Goal: Information Seeking & Learning: Learn about a topic

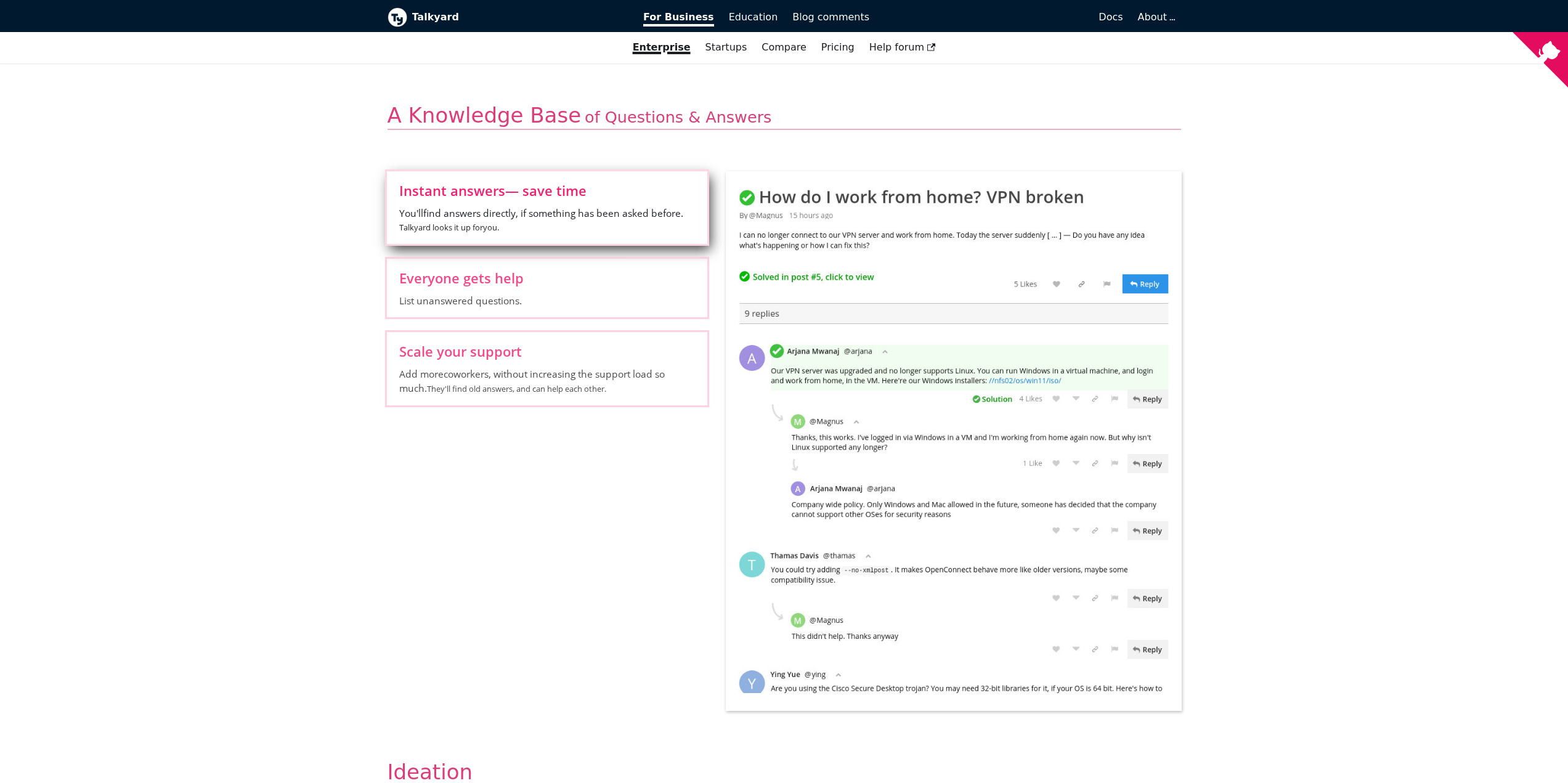
scroll to position [431, 0]
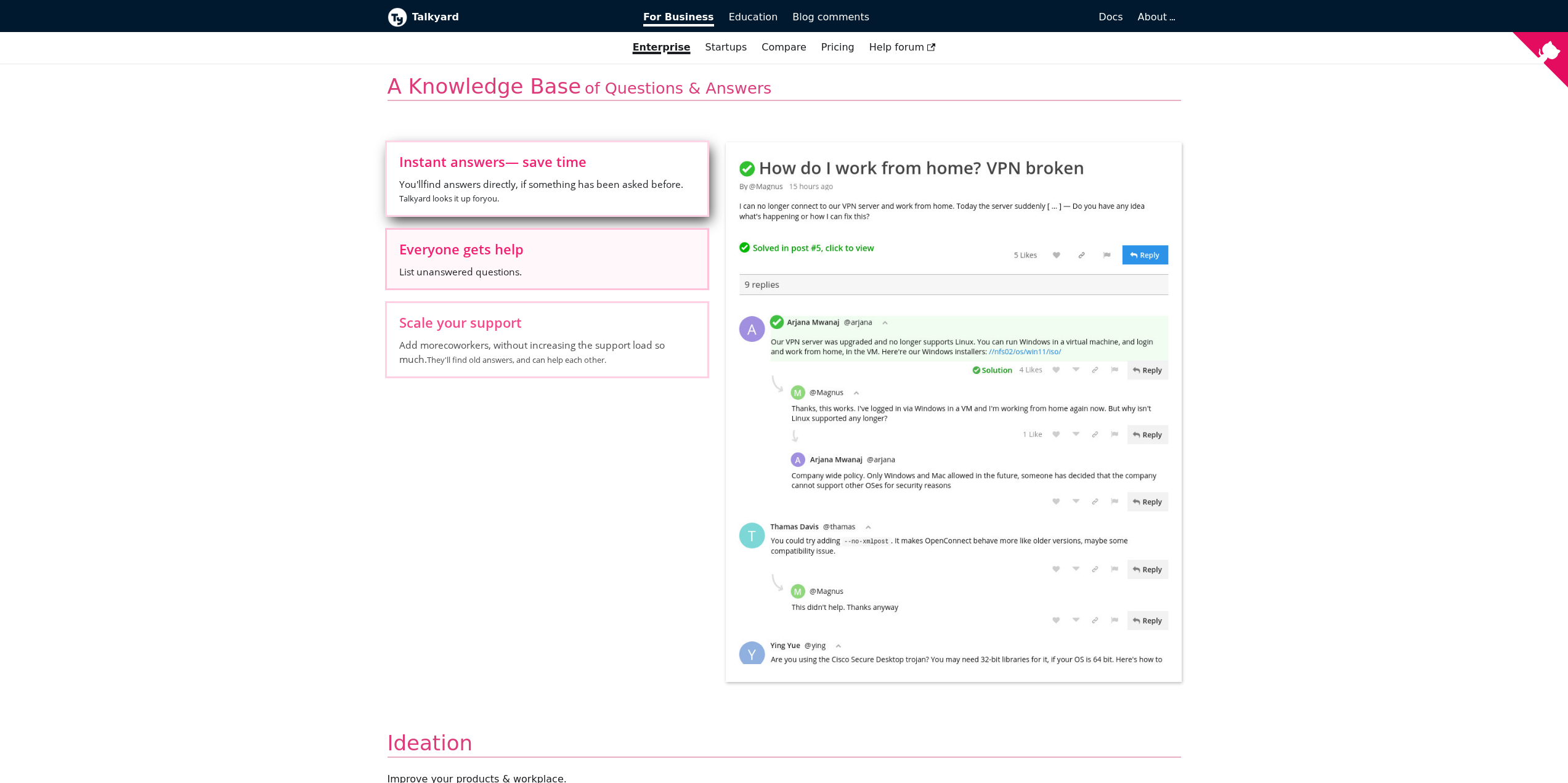
click at [553, 259] on label "Everyone gets help List unanswered questions." at bounding box center [547, 258] width 320 height 58
click at [0, 0] on input "Everyone gets help List unanswered questions." at bounding box center [0, 0] width 0 height 0
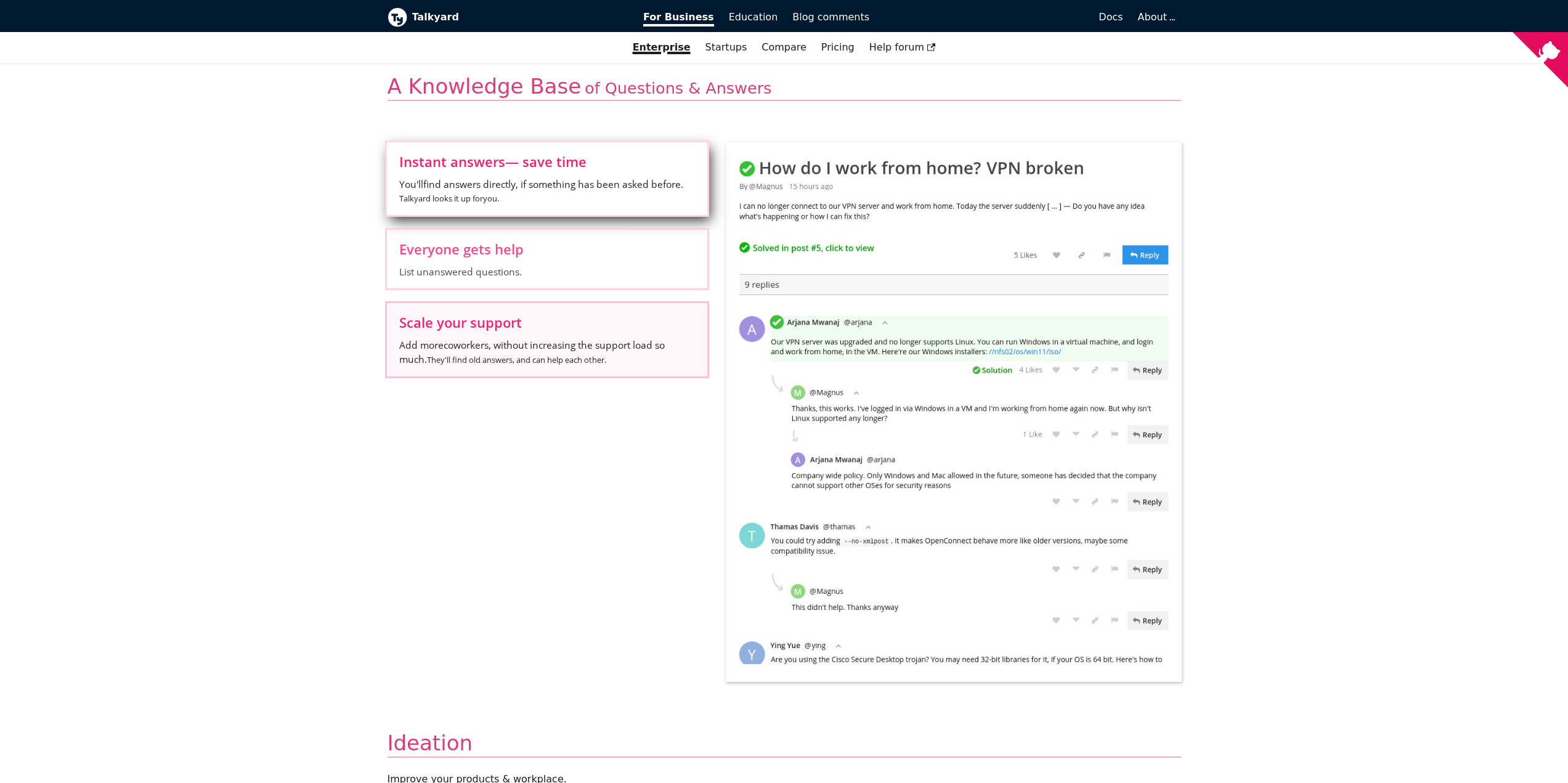
click at [607, 323] on span "Scale your support" at bounding box center [547, 322] width 296 height 13
click at [0, 0] on input "Scale your support Add more coworkers , without increasing the support load so …" at bounding box center [0, 0] width 0 height 0
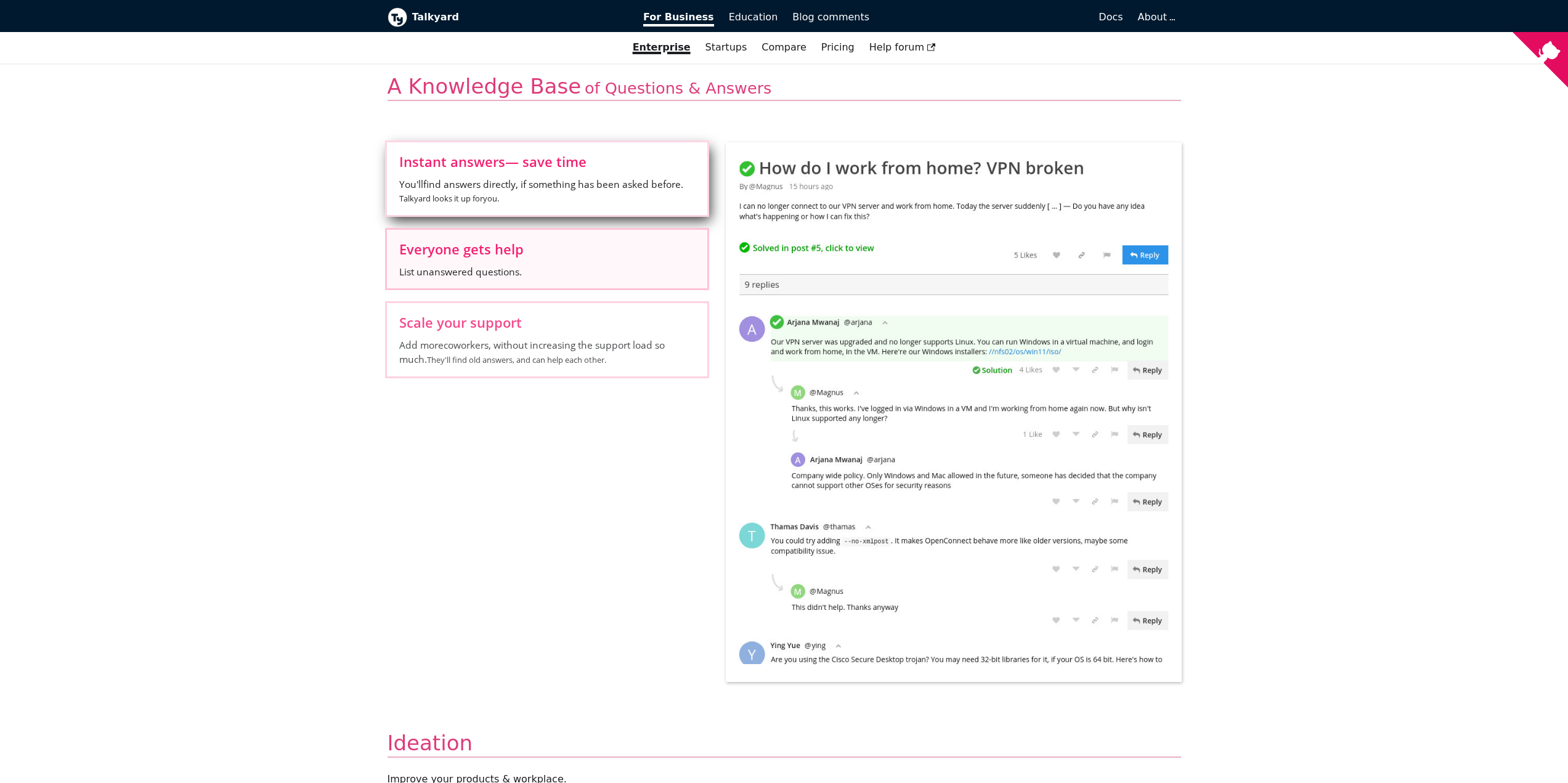
click at [549, 266] on span "List unanswered questions." at bounding box center [547, 271] width 296 height 13
click at [0, 0] on input "Everyone gets help List unanswered questions." at bounding box center [0, 0] width 0 height 0
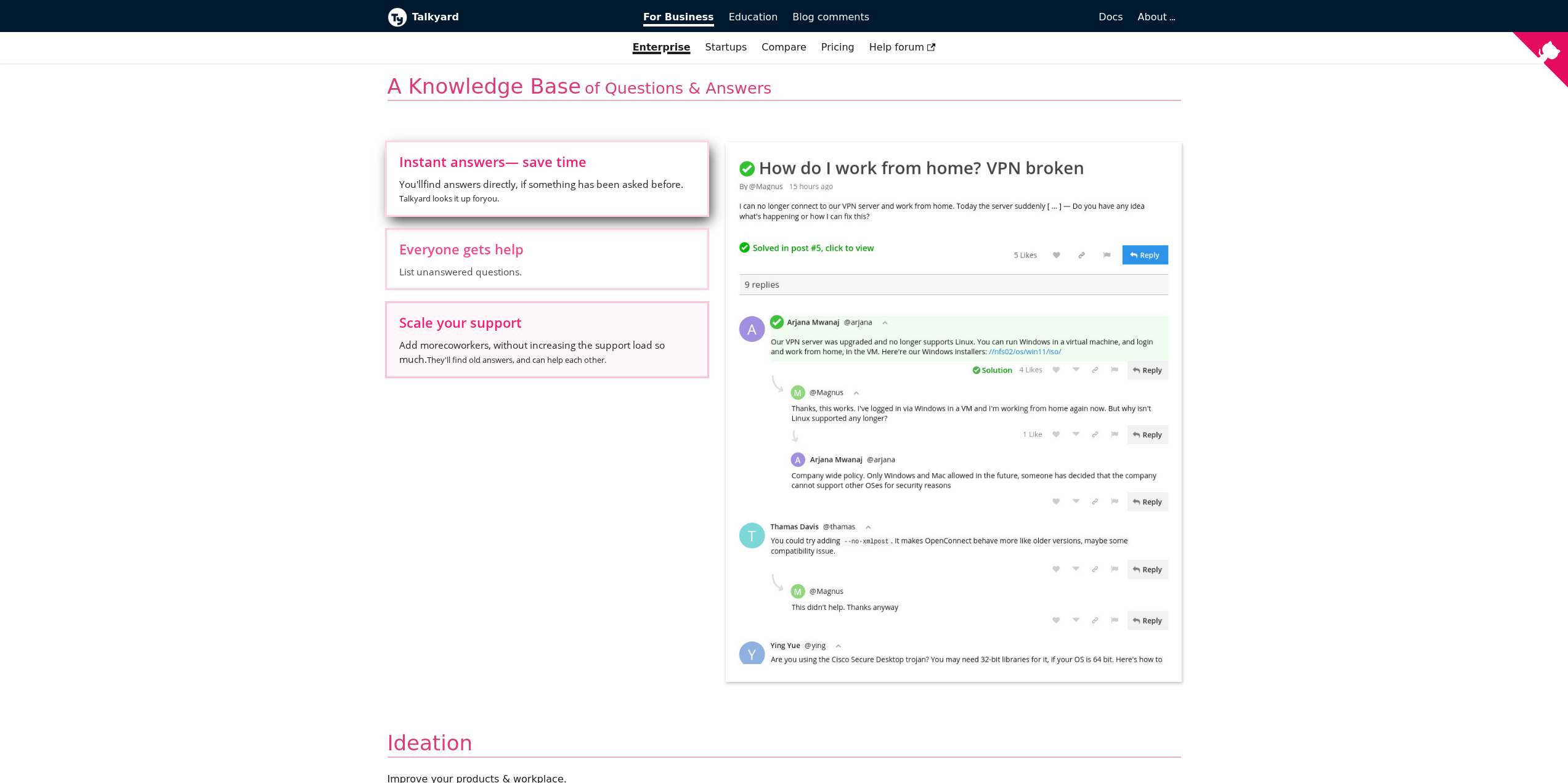
click at [548, 338] on span "Add more coworkers , without increasing the support load so much. They'll find …" at bounding box center [547, 352] width 296 height 28
click at [0, 0] on input "Scale your support Add more coworkers , without increasing the support load so …" at bounding box center [0, 0] width 0 height 0
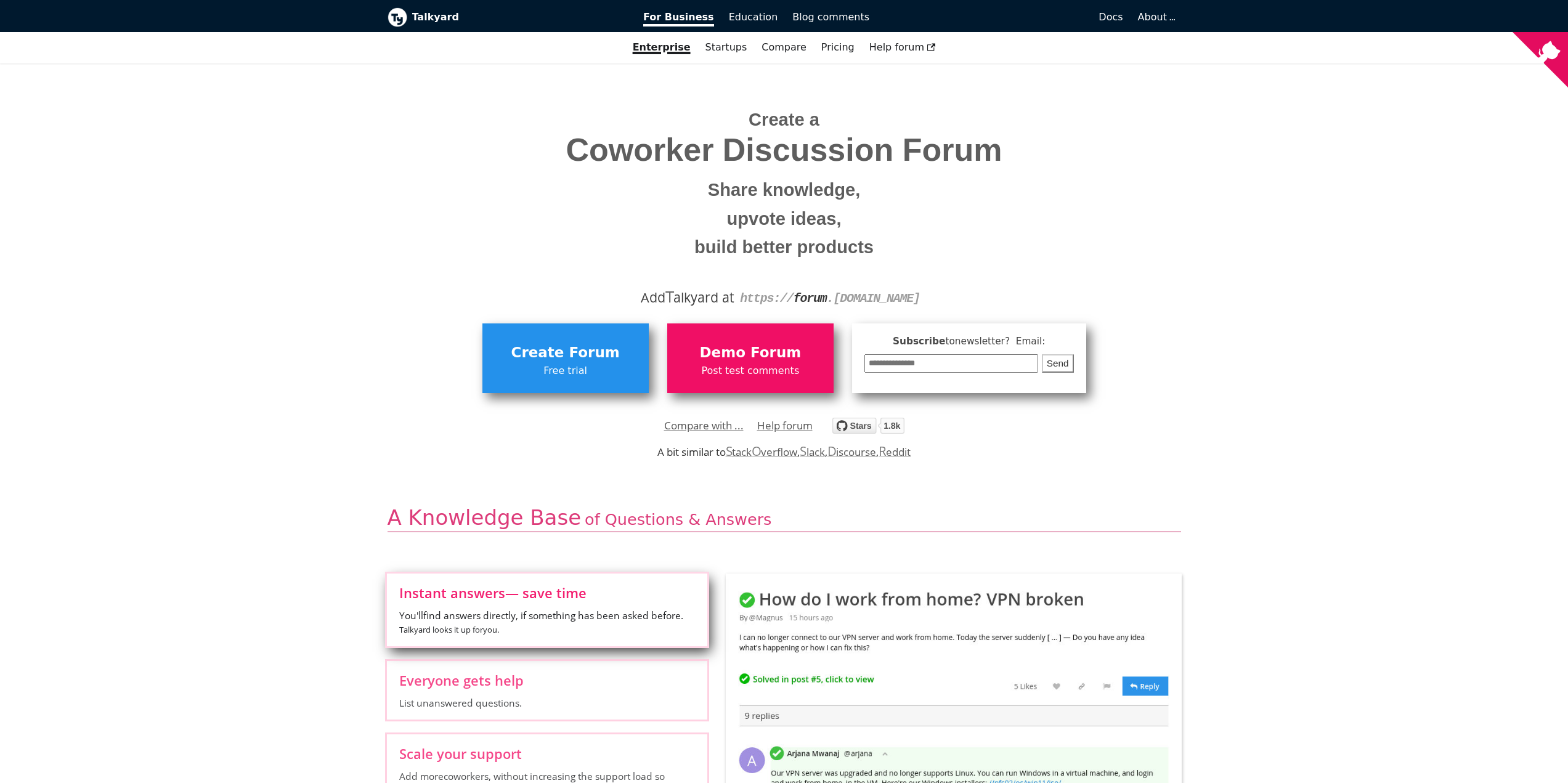
scroll to position [433, 0]
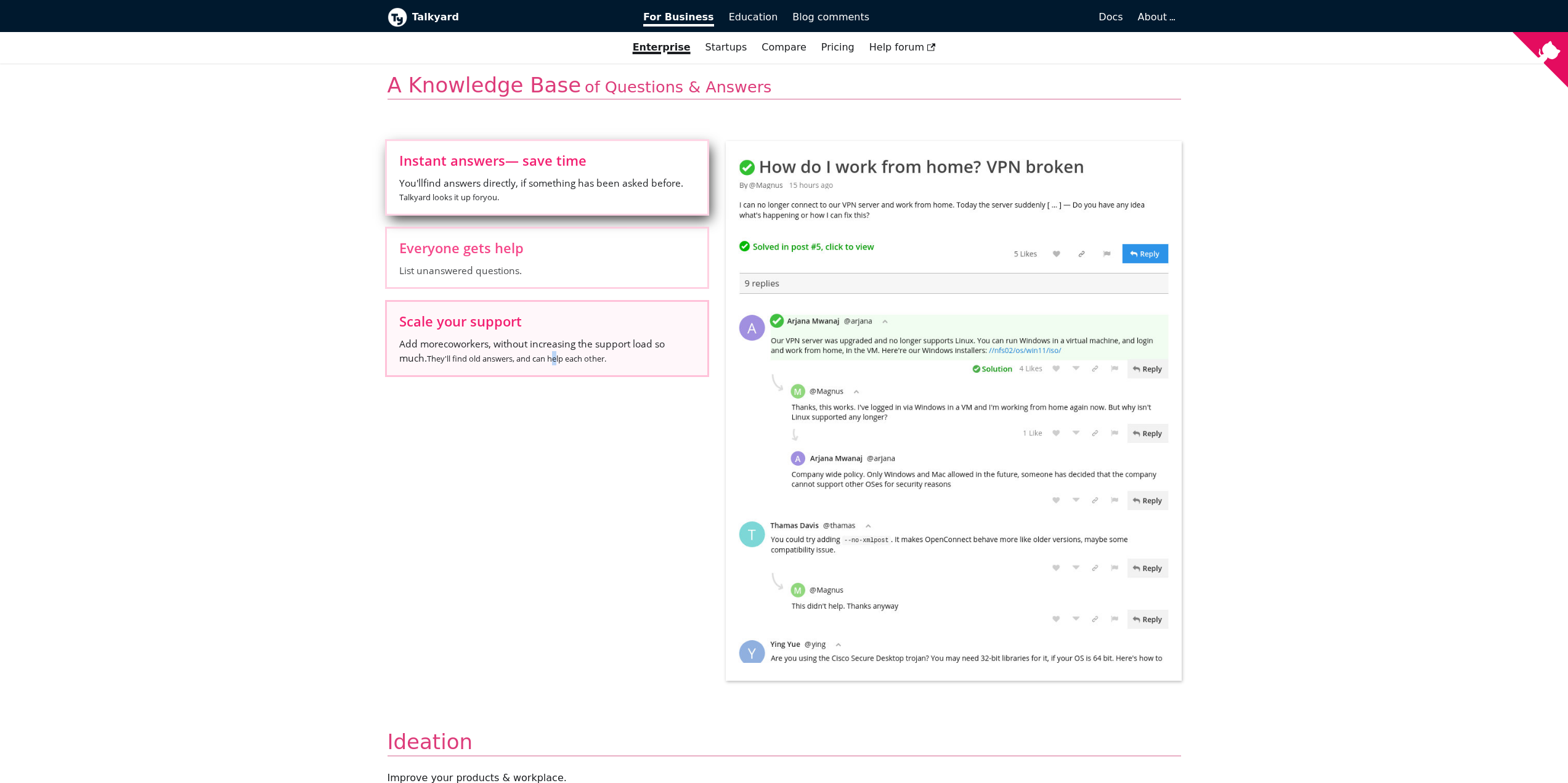
click at [558, 359] on small "They'll find old answers, and can help each other." at bounding box center [516, 358] width 179 height 11
click at [579, 349] on span "Add more coworkers , without increasing the support load so much. They'll find …" at bounding box center [547, 351] width 296 height 28
click at [0, 0] on input "Scale your support Add more coworkers , without increasing the support load so …" at bounding box center [0, 0] width 0 height 0
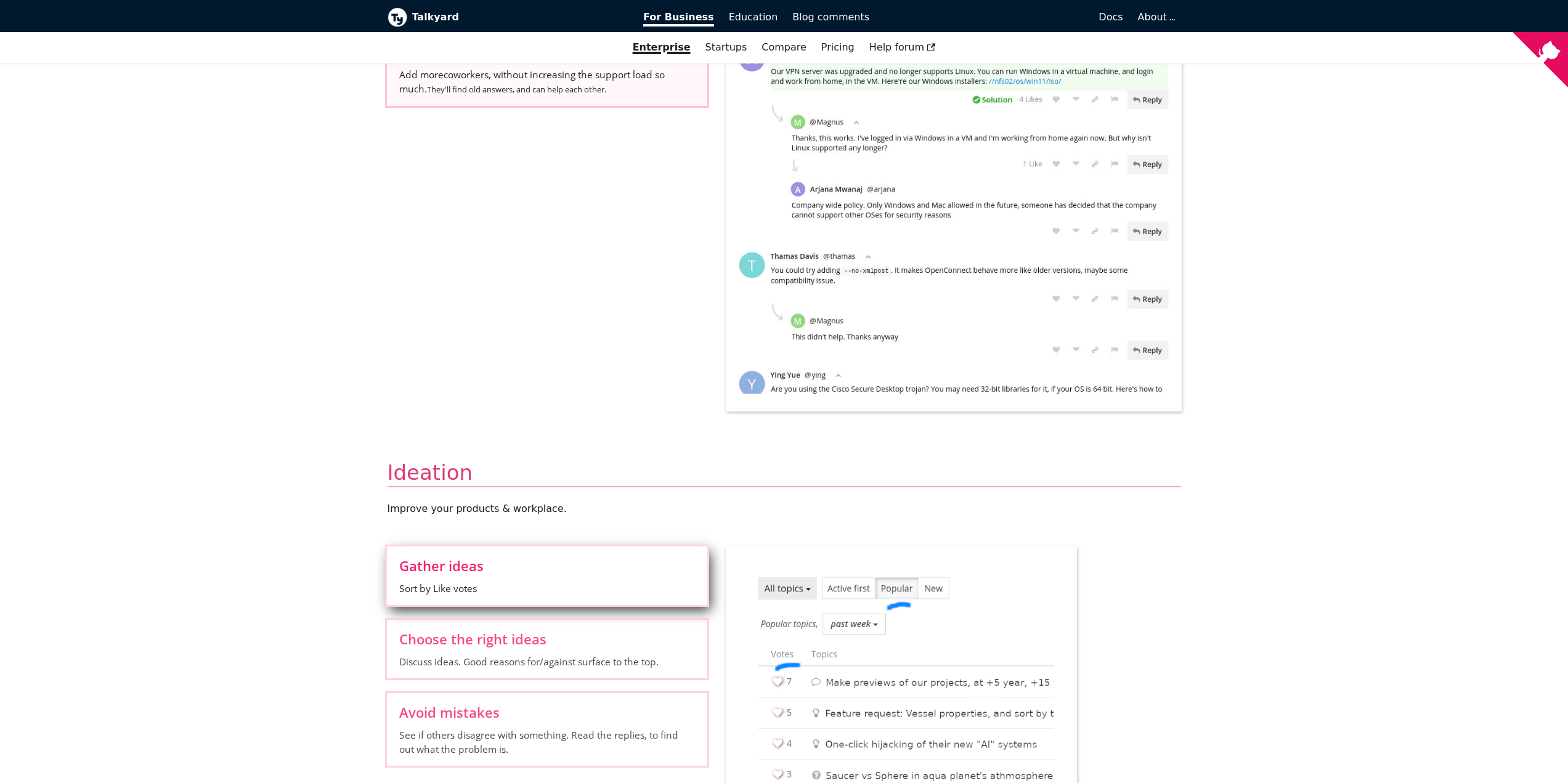
scroll to position [740, 0]
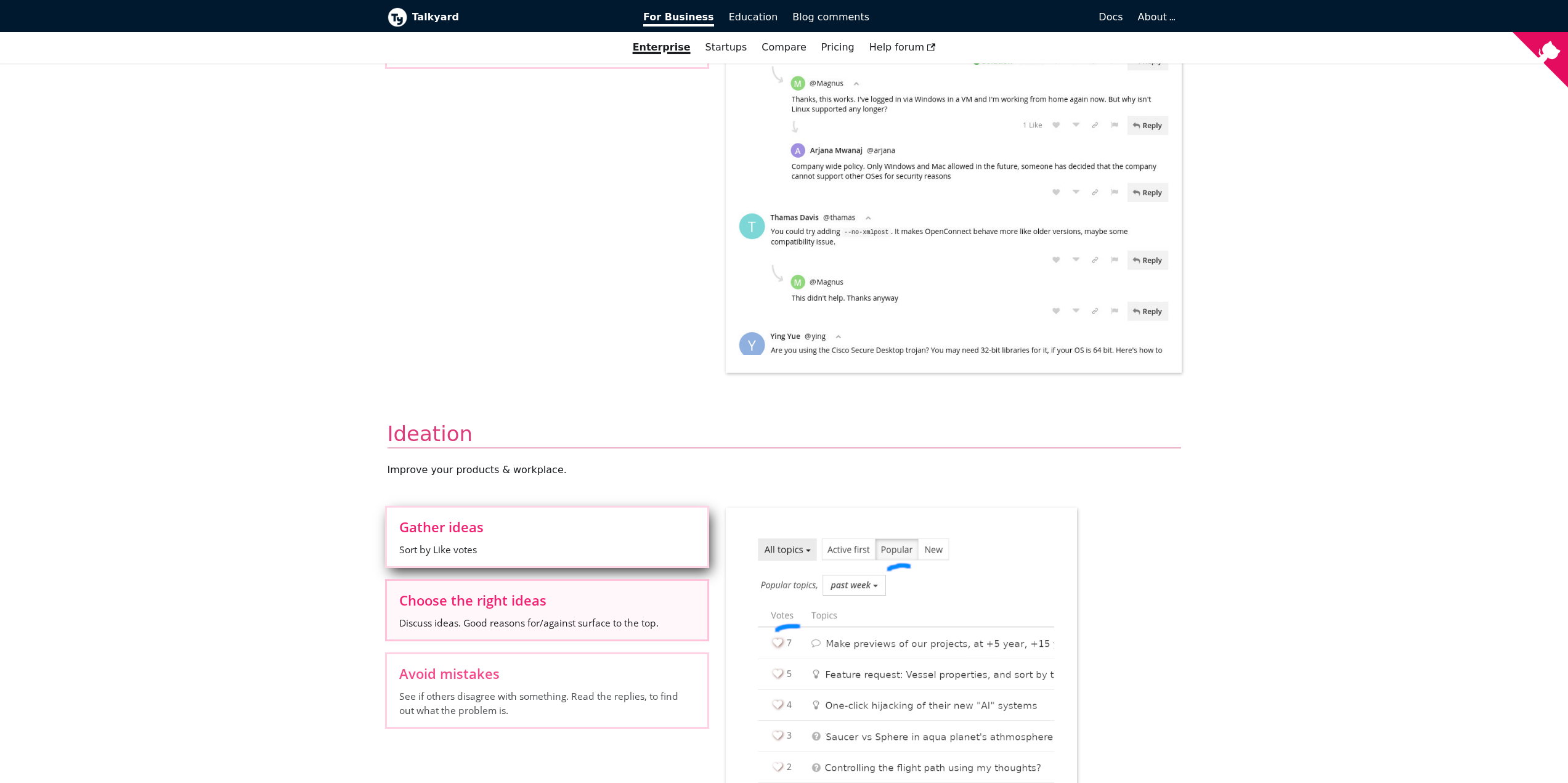
click at [571, 581] on label "Choose the right ideas Discuss ideas. Good reasons for/against surface to the t…" at bounding box center [547, 610] width 320 height 58
click at [0, 0] on input "Choose the right ideas Discuss ideas. Good reasons for/against surface to the t…" at bounding box center [0, 0] width 0 height 0
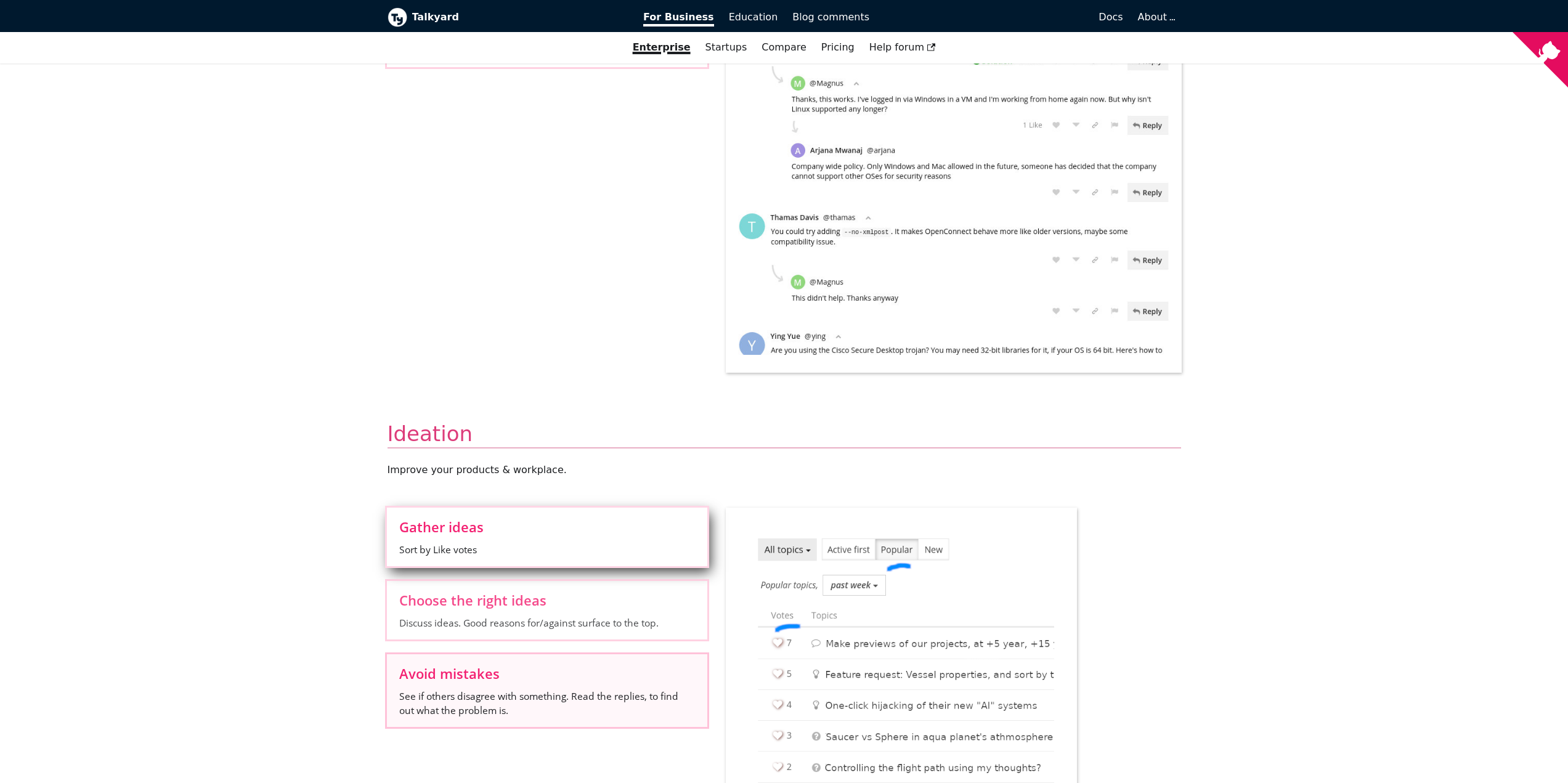
click at [523, 654] on label "Avoid mistakes See if others disagree with something. Read the replies, to find…" at bounding box center [547, 690] width 320 height 72
click at [0, 0] on input "Avoid mistakes See if others disagree with something. Read the replies, to find…" at bounding box center [0, 0] width 0 height 0
click at [0, 0] on img at bounding box center [0, 0] width 0 height 0
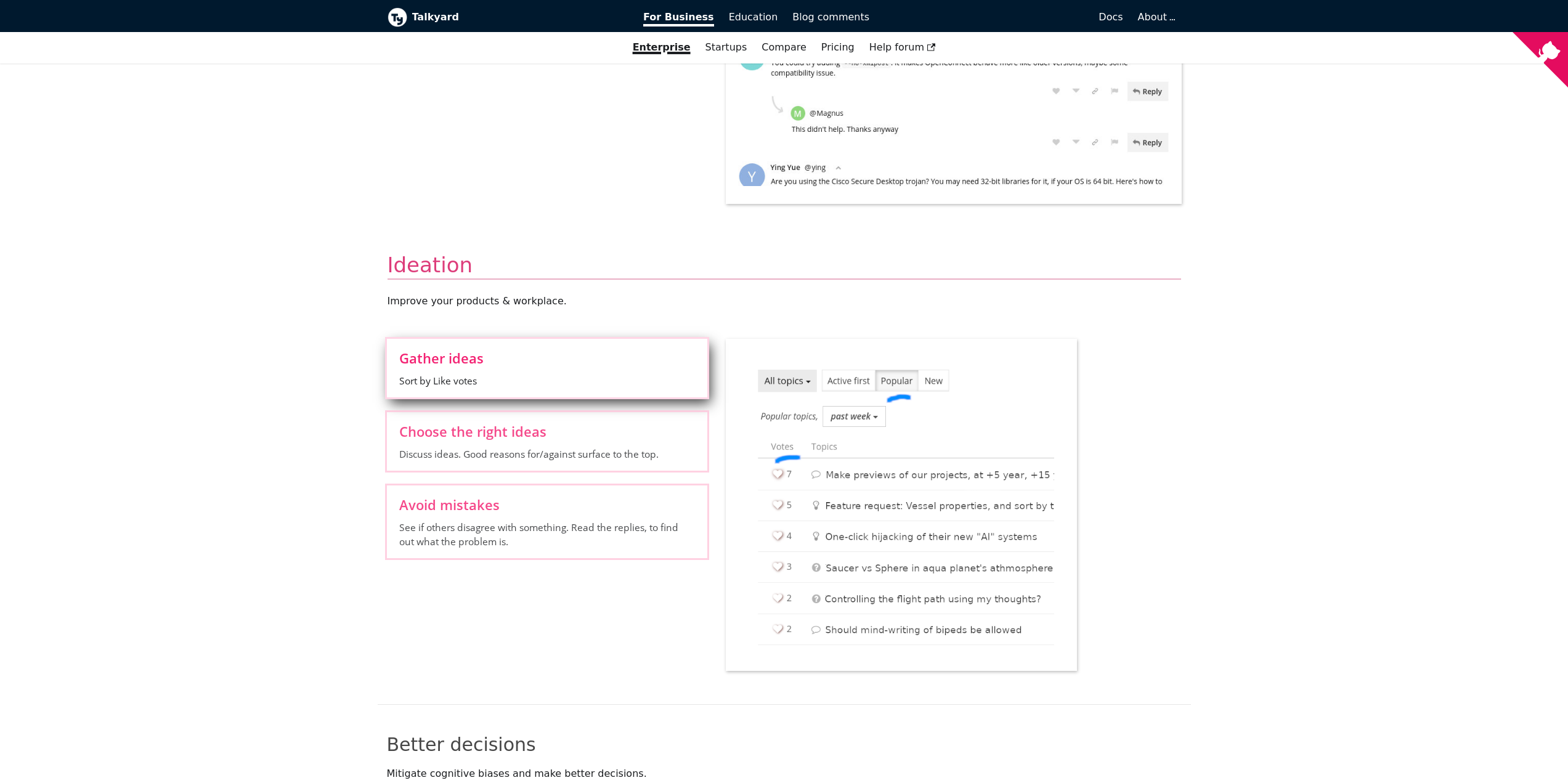
scroll to position [1048, 0]
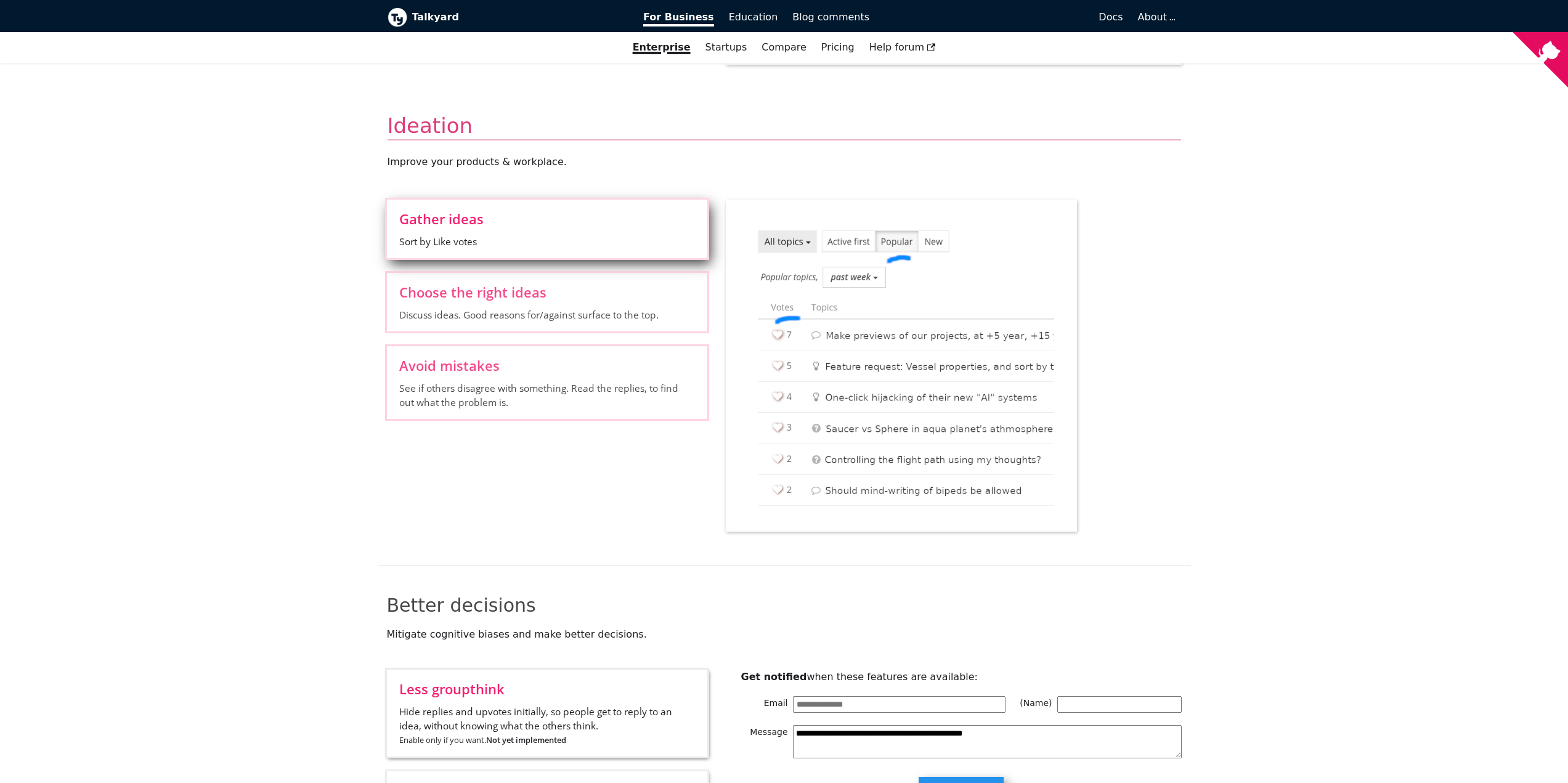
click at [577, 704] on span "Hide replies and upvotes initially, so people get to reply to an idea, without …" at bounding box center [547, 725] width 296 height 42
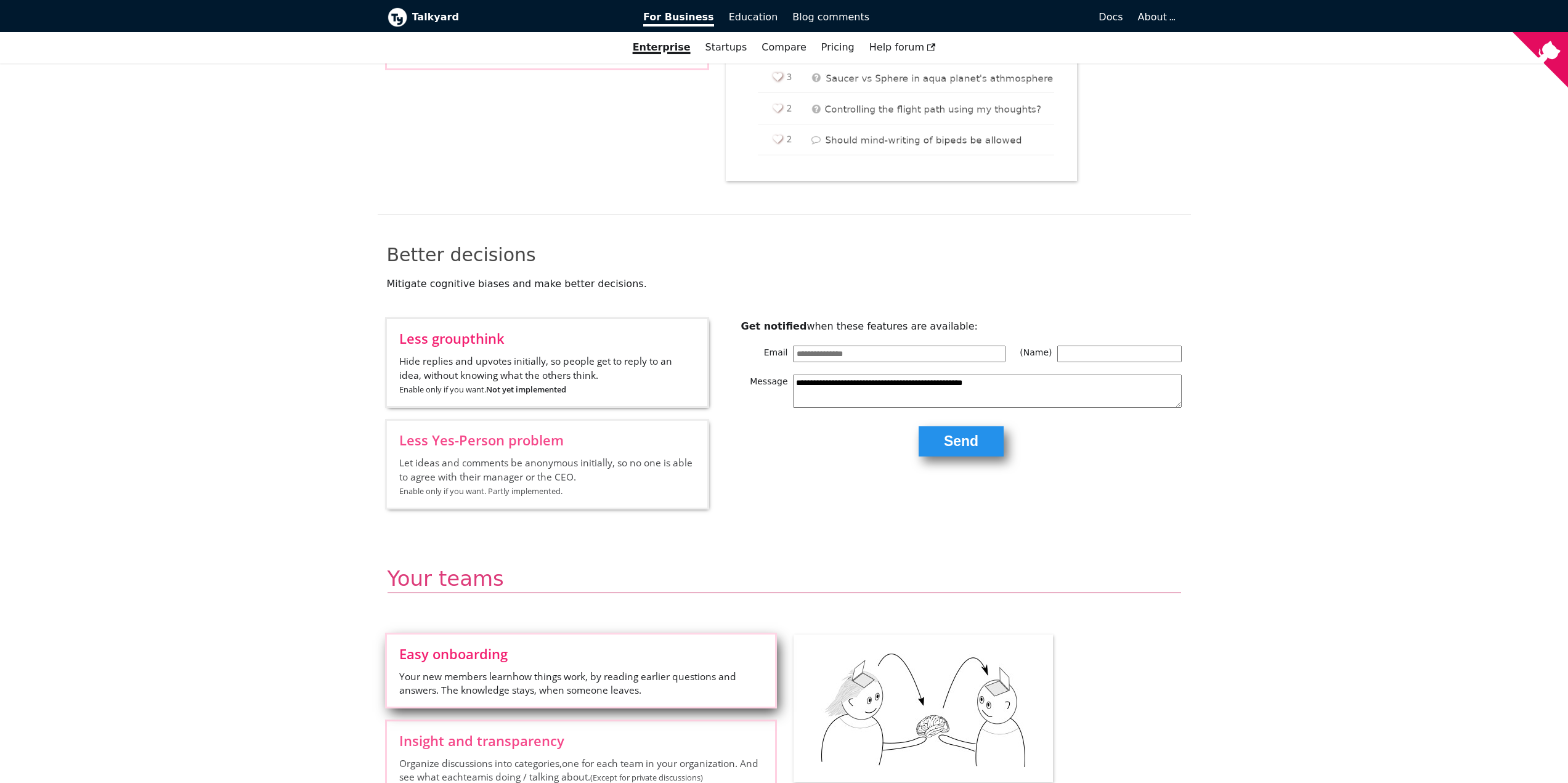
scroll to position [1418, 0]
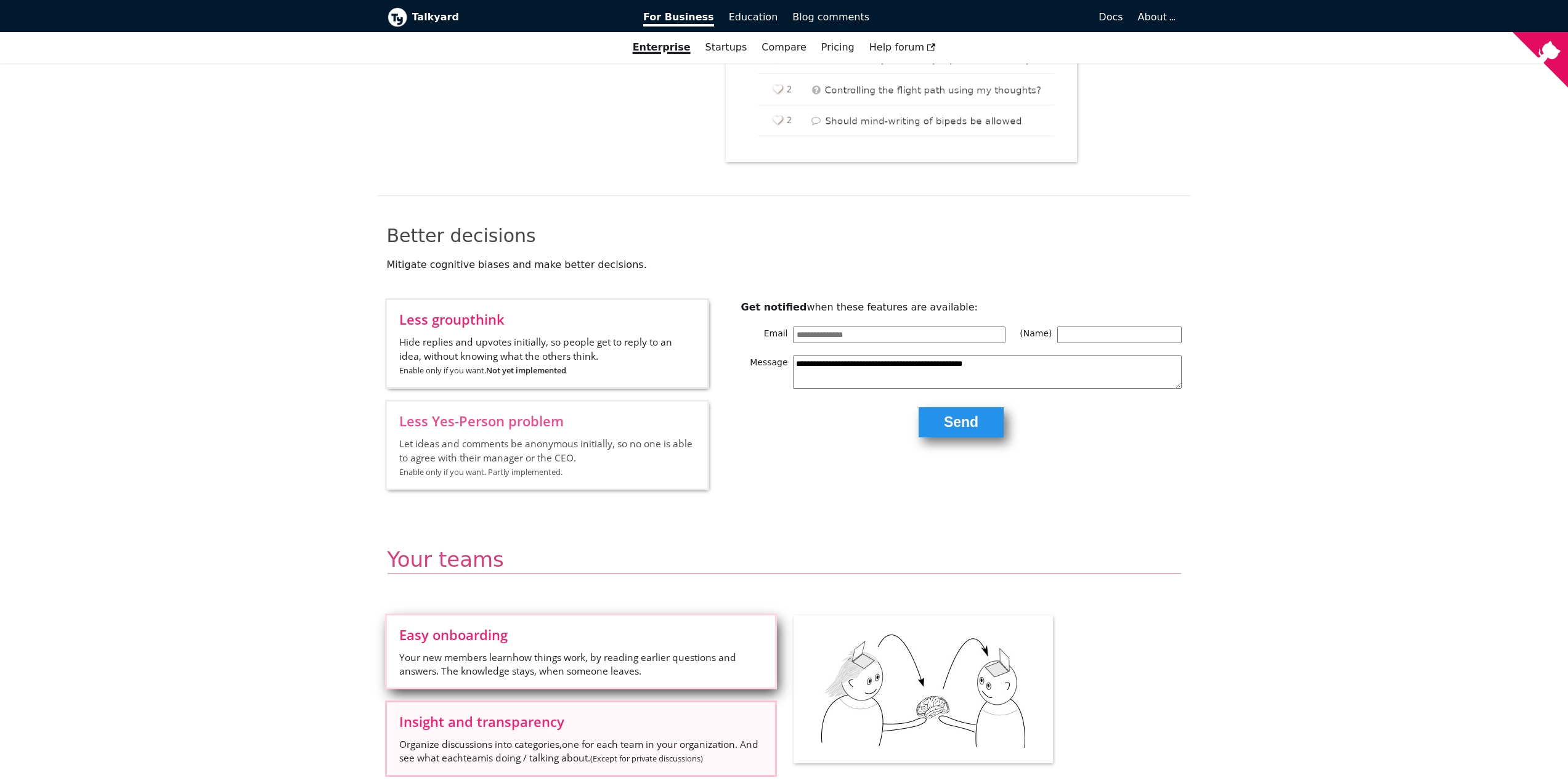
click at [609, 737] on span "Organize discussions into categories, one for each team in your organization . …" at bounding box center [580, 751] width 363 height 28
click at [0, 0] on input "Insight and transparency Organize discussions into categories, one for each tea…" at bounding box center [0, 0] width 0 height 0
click at [0, 0] on input "Reach the right people Post a question to a team , and the right people will an…" at bounding box center [0, 0] width 0 height 0
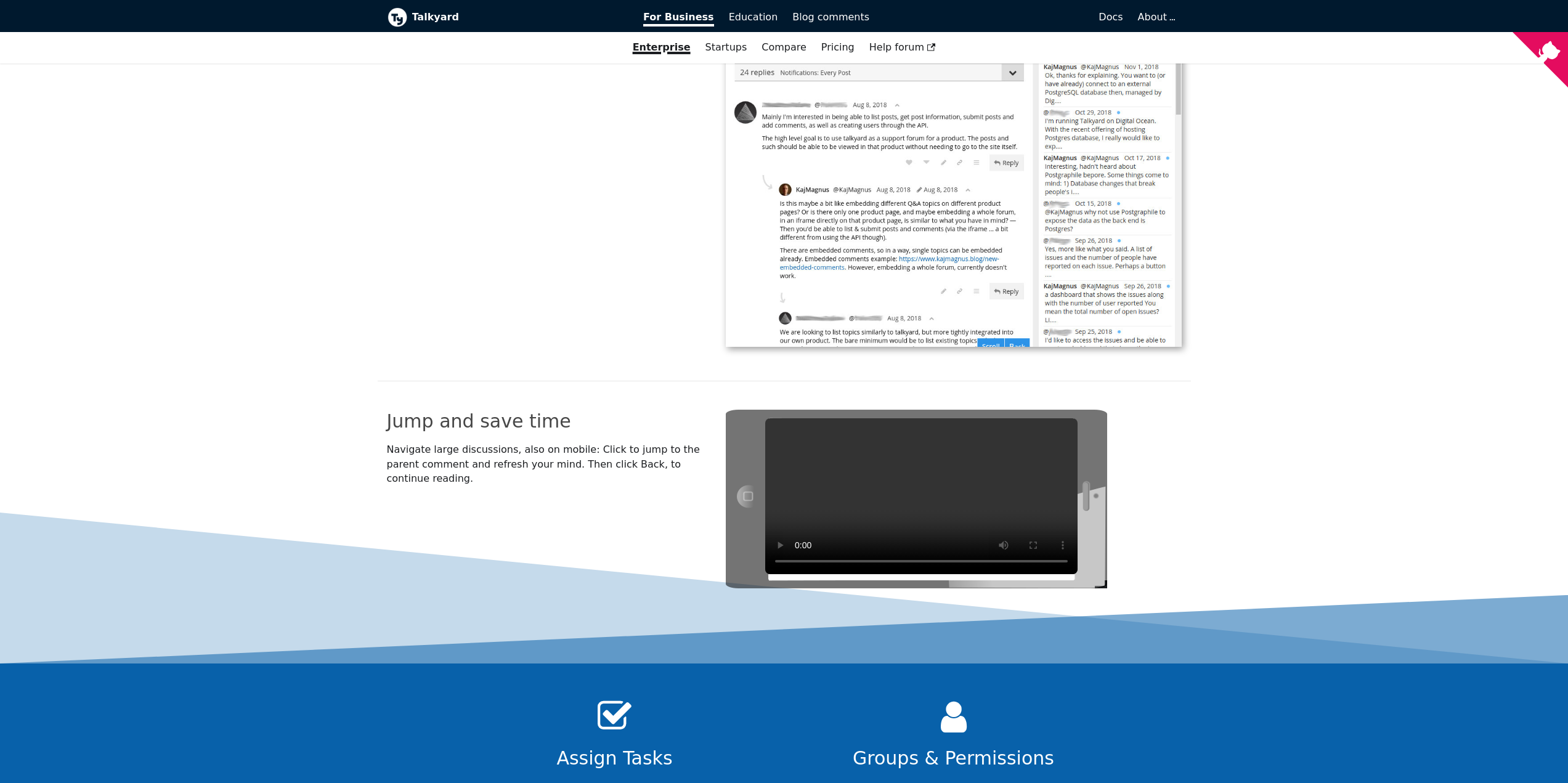
scroll to position [3584, 0]
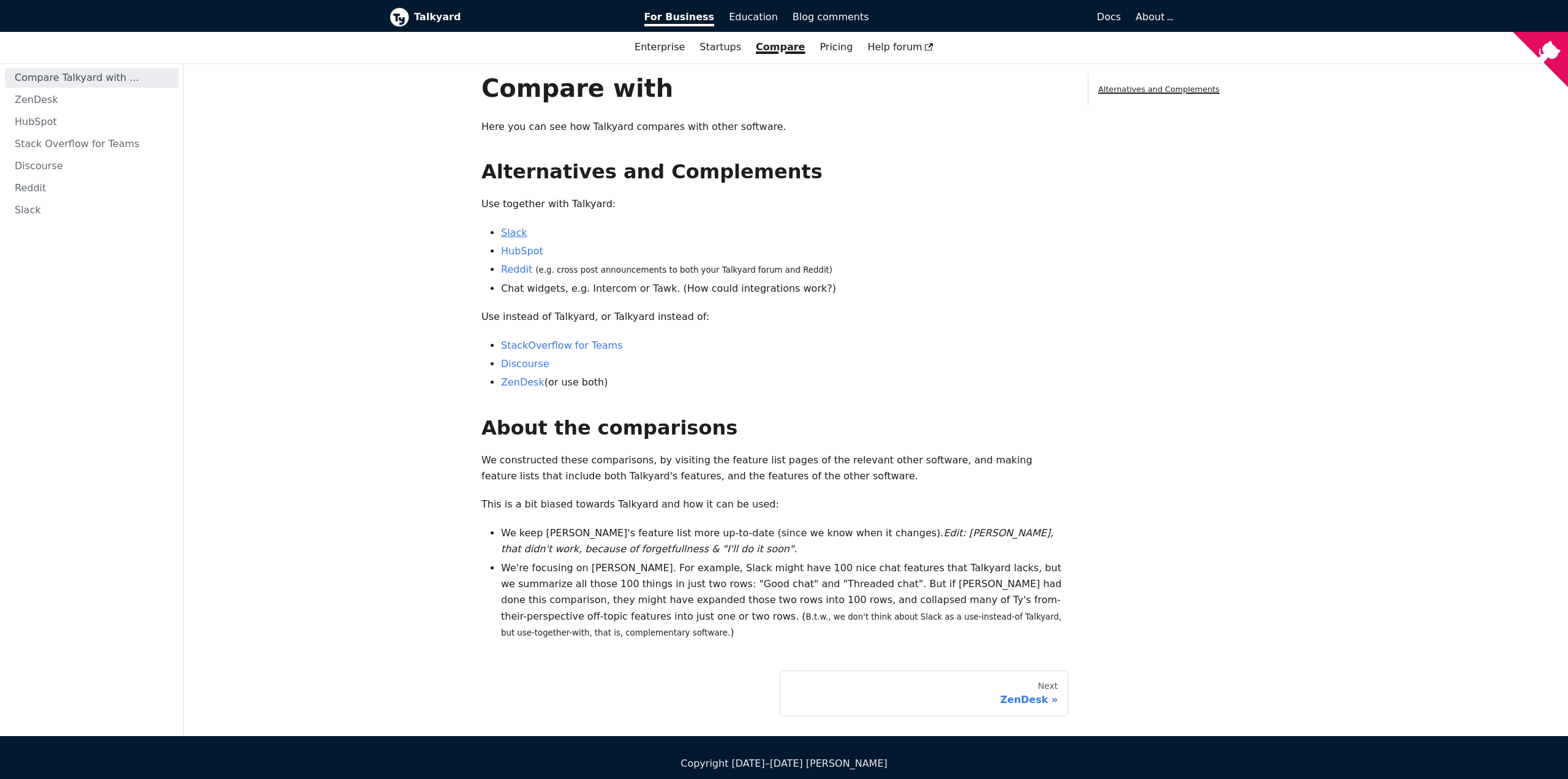
click at [508, 236] on link "Slack" at bounding box center [513, 232] width 26 height 12
click at [530, 349] on link "StackOverflow for Teams" at bounding box center [562, 345] width 122 height 12
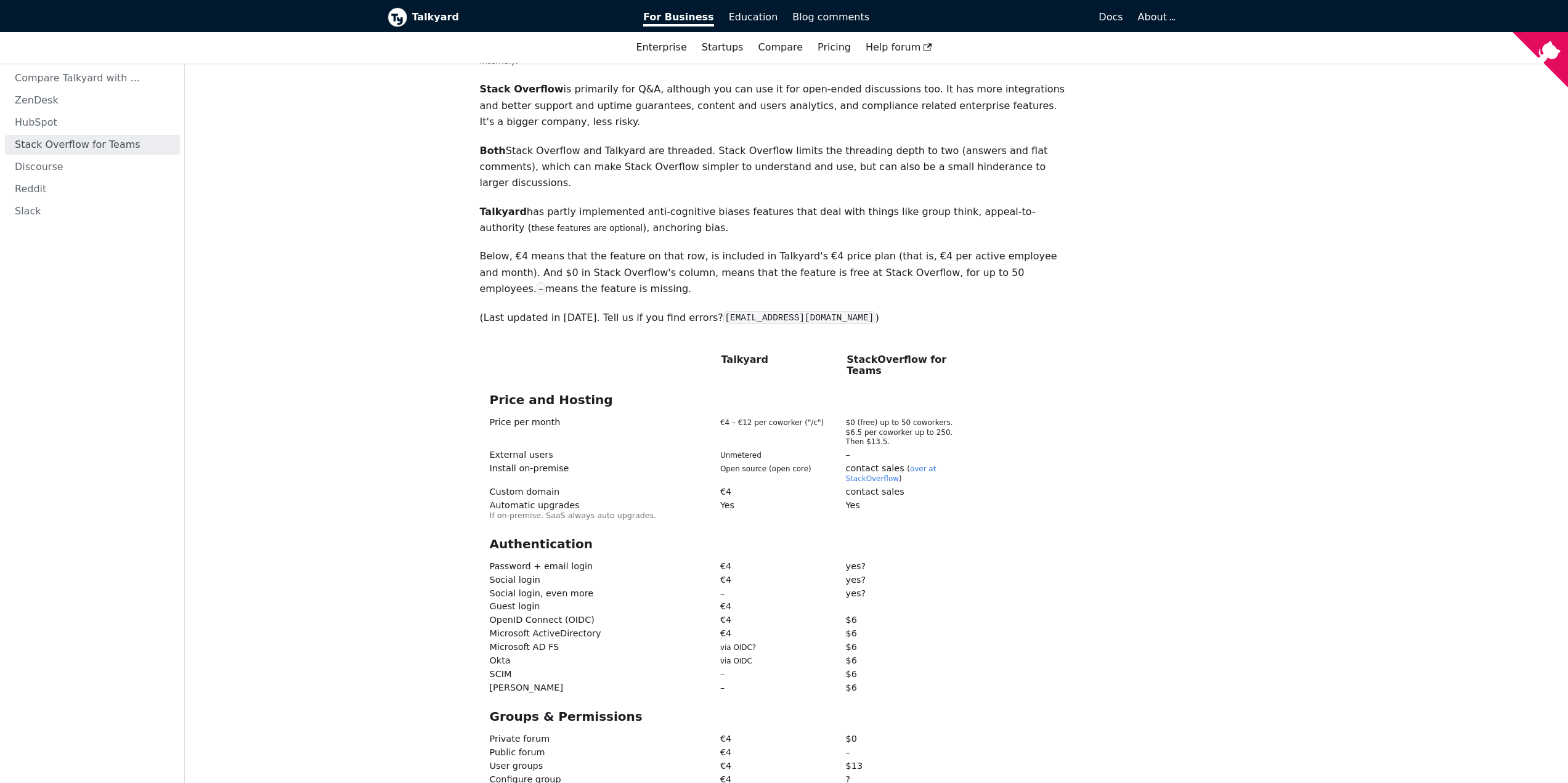
scroll to position [125, 0]
click at [1156, 13] on span "About" at bounding box center [1156, 17] width 36 height 12
click at [1138, 129] on span "Open source" at bounding box center [1143, 129] width 54 height 10
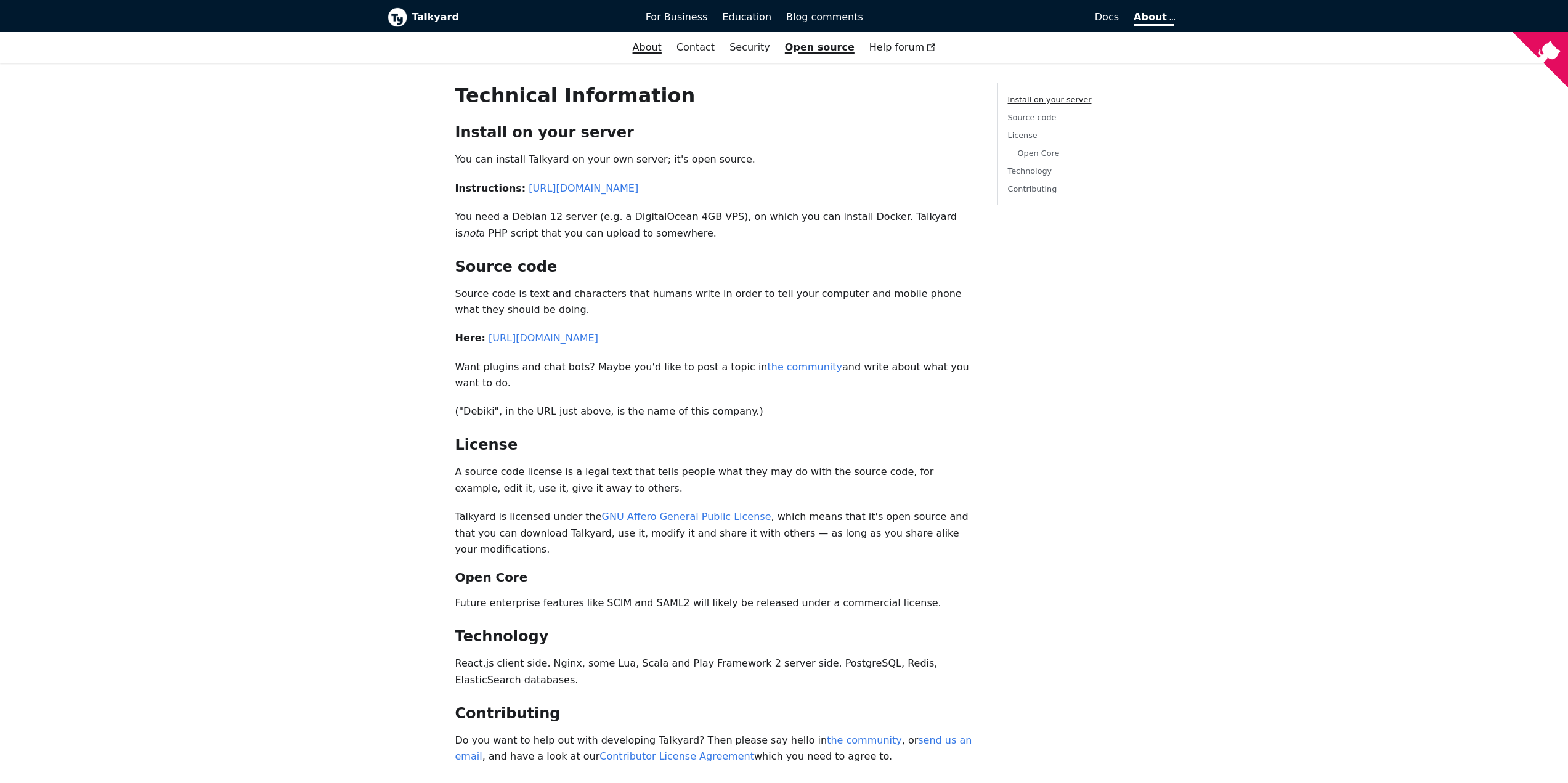
click at [667, 47] on link "About" at bounding box center [647, 48] width 44 height 21
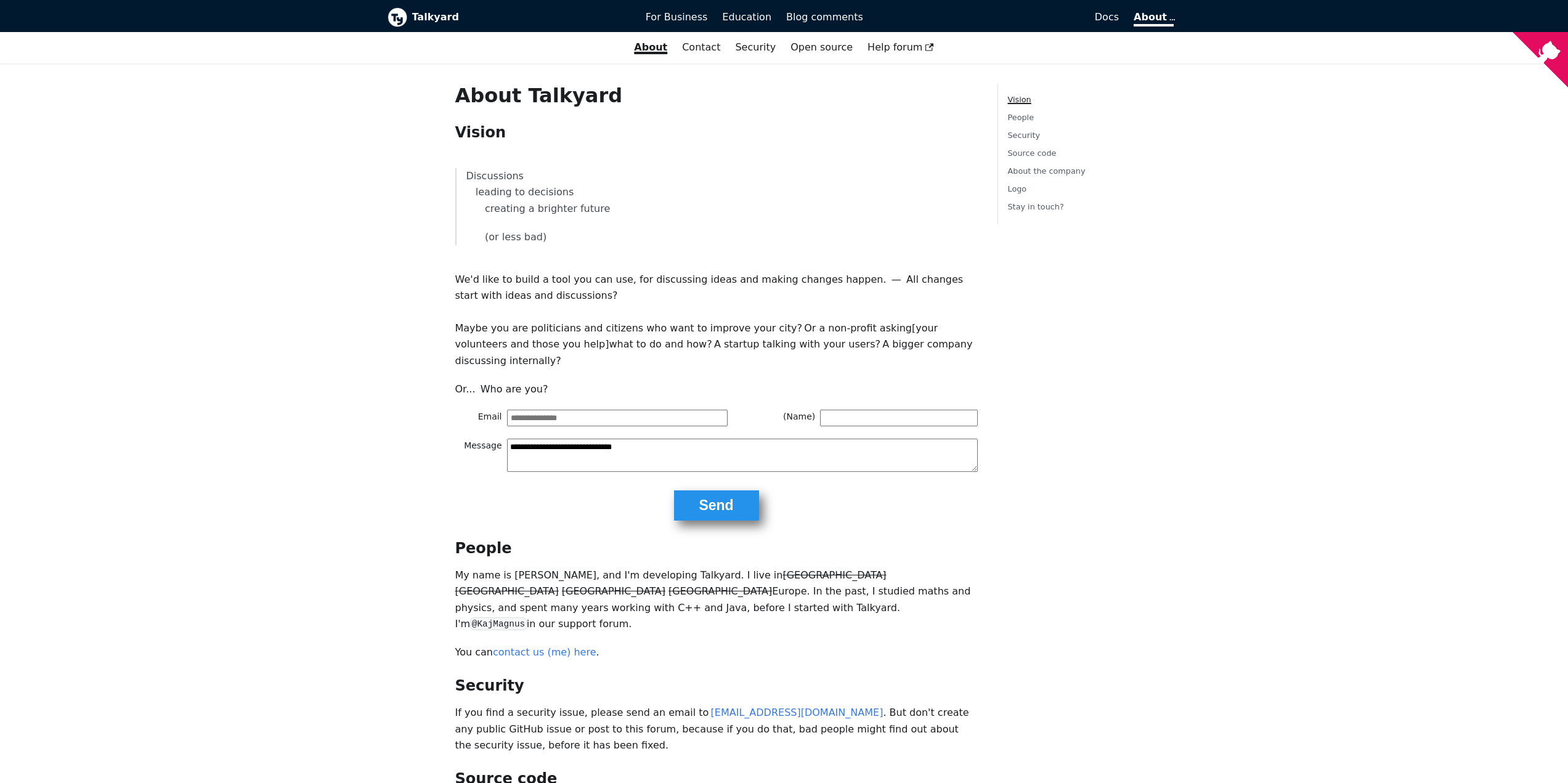
drag, startPoint x: 666, startPoint y: 49, endPoint x: 603, endPoint y: 277, distance: 236.5
click at [603, 277] on div "**********" at bounding box center [717, 695] width 542 height 1223
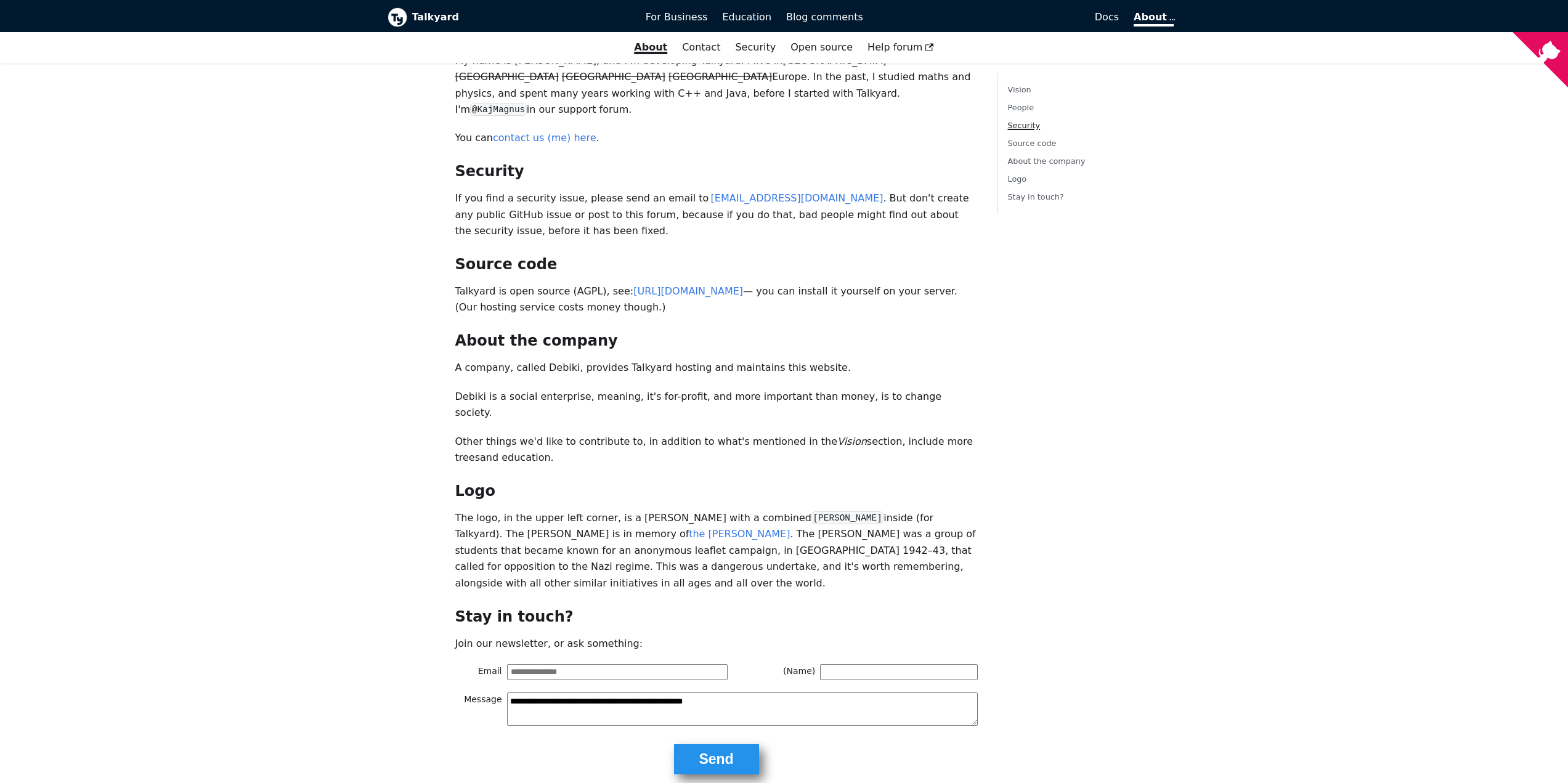
scroll to position [519, 0]
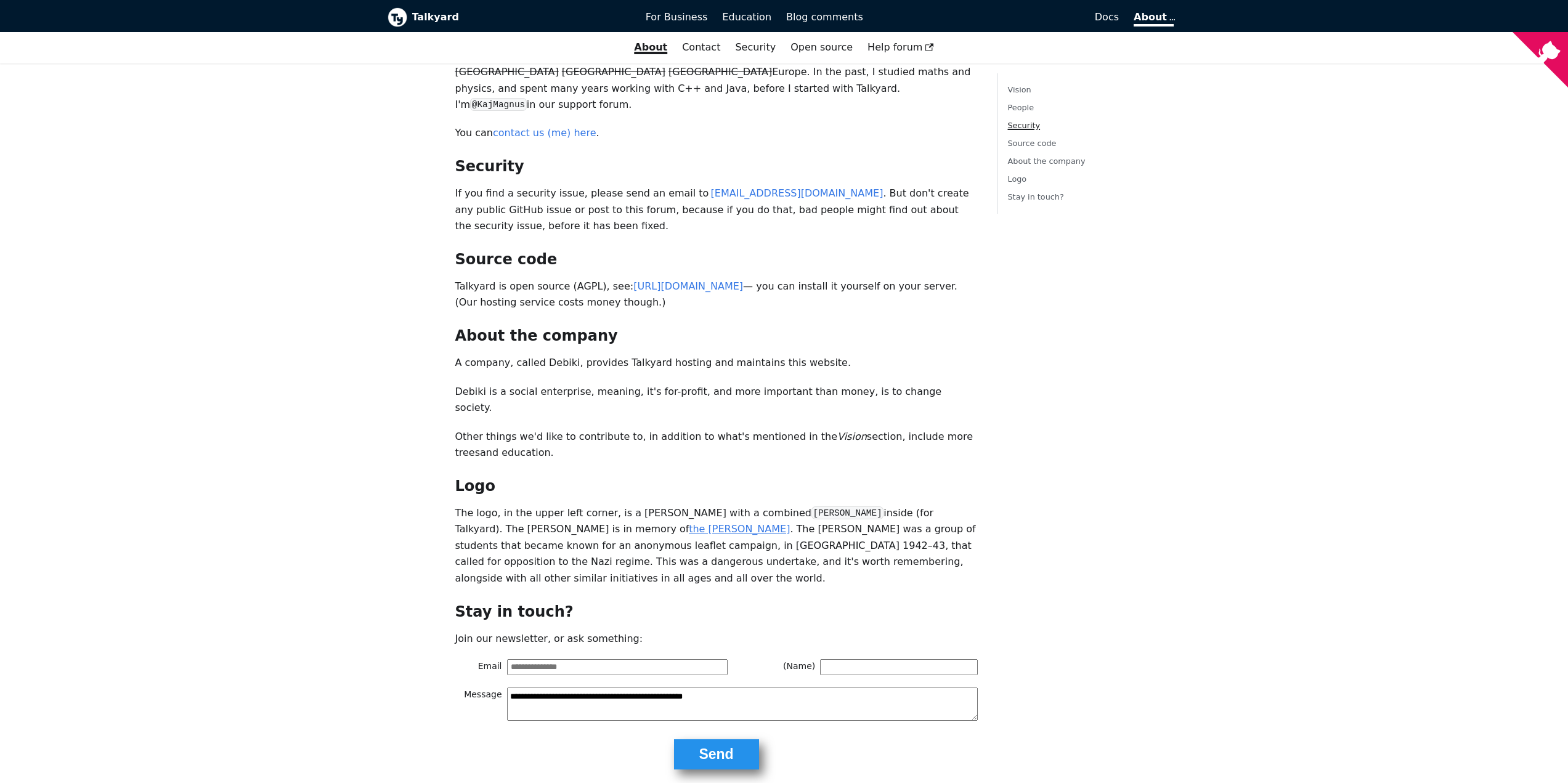
click at [688, 522] on link "the White Rose" at bounding box center [739, 528] width 101 height 12
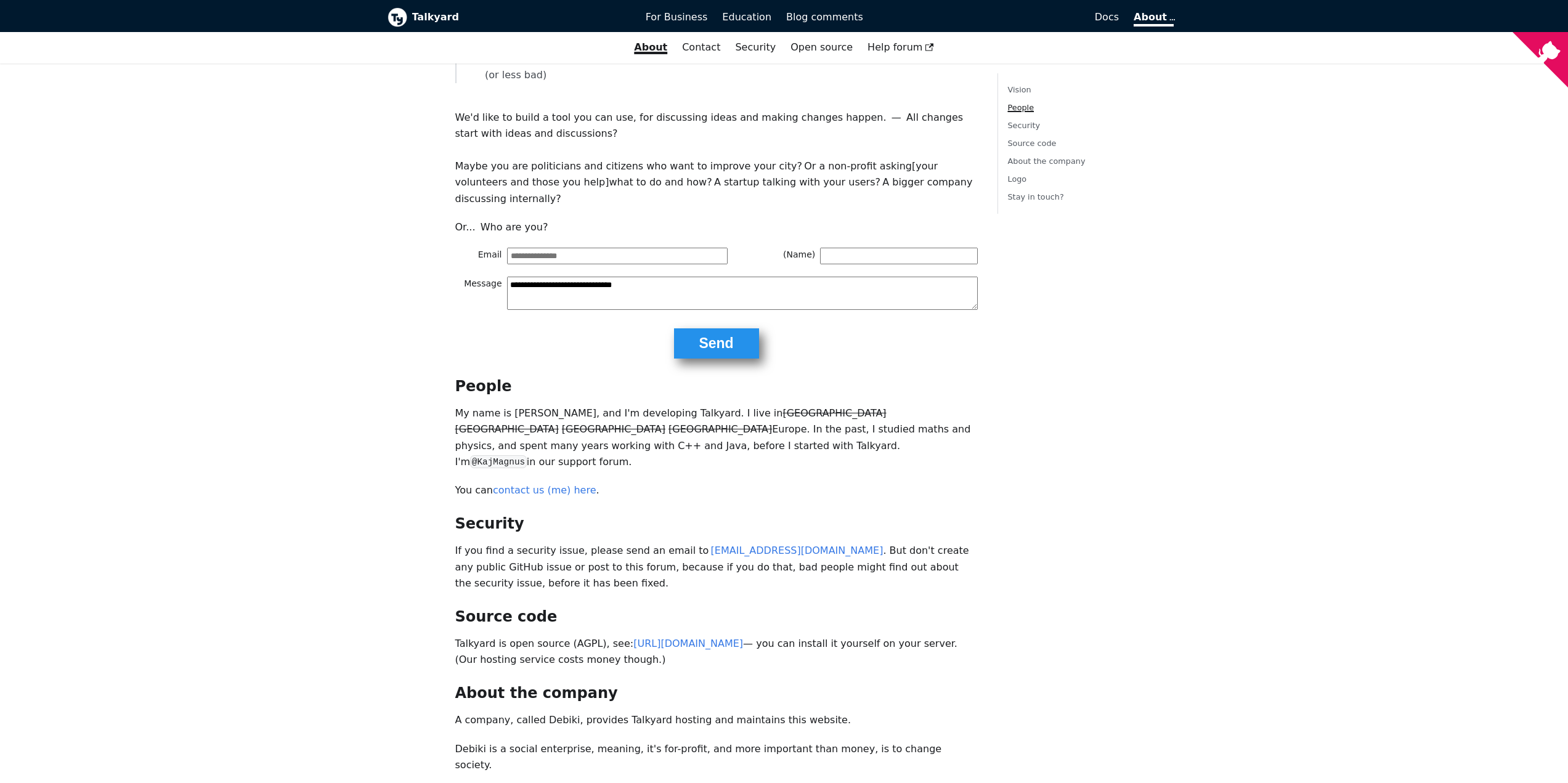
scroll to position [27, 0]
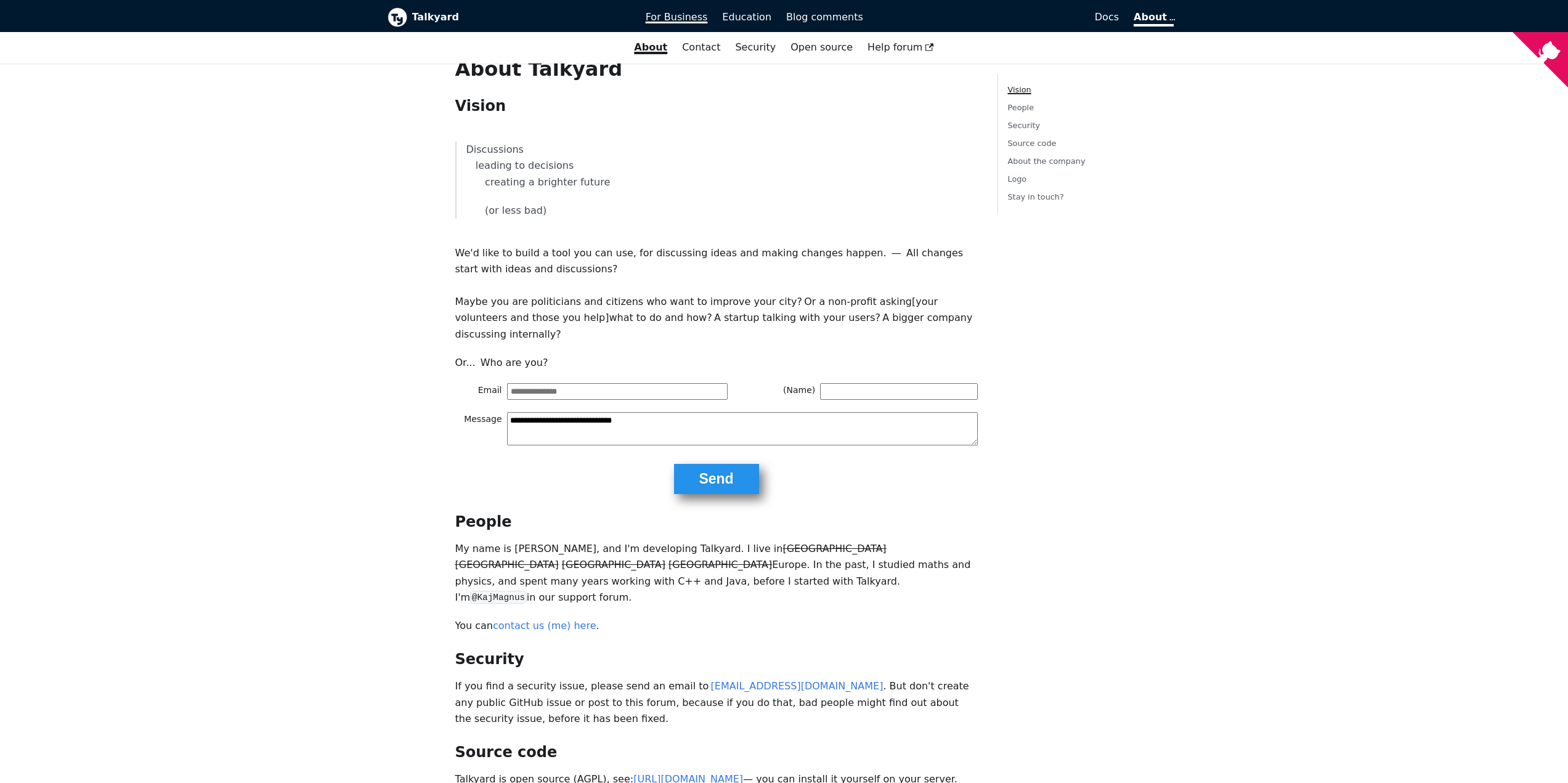
click at [701, 20] on span "For Business" at bounding box center [677, 17] width 63 height 12
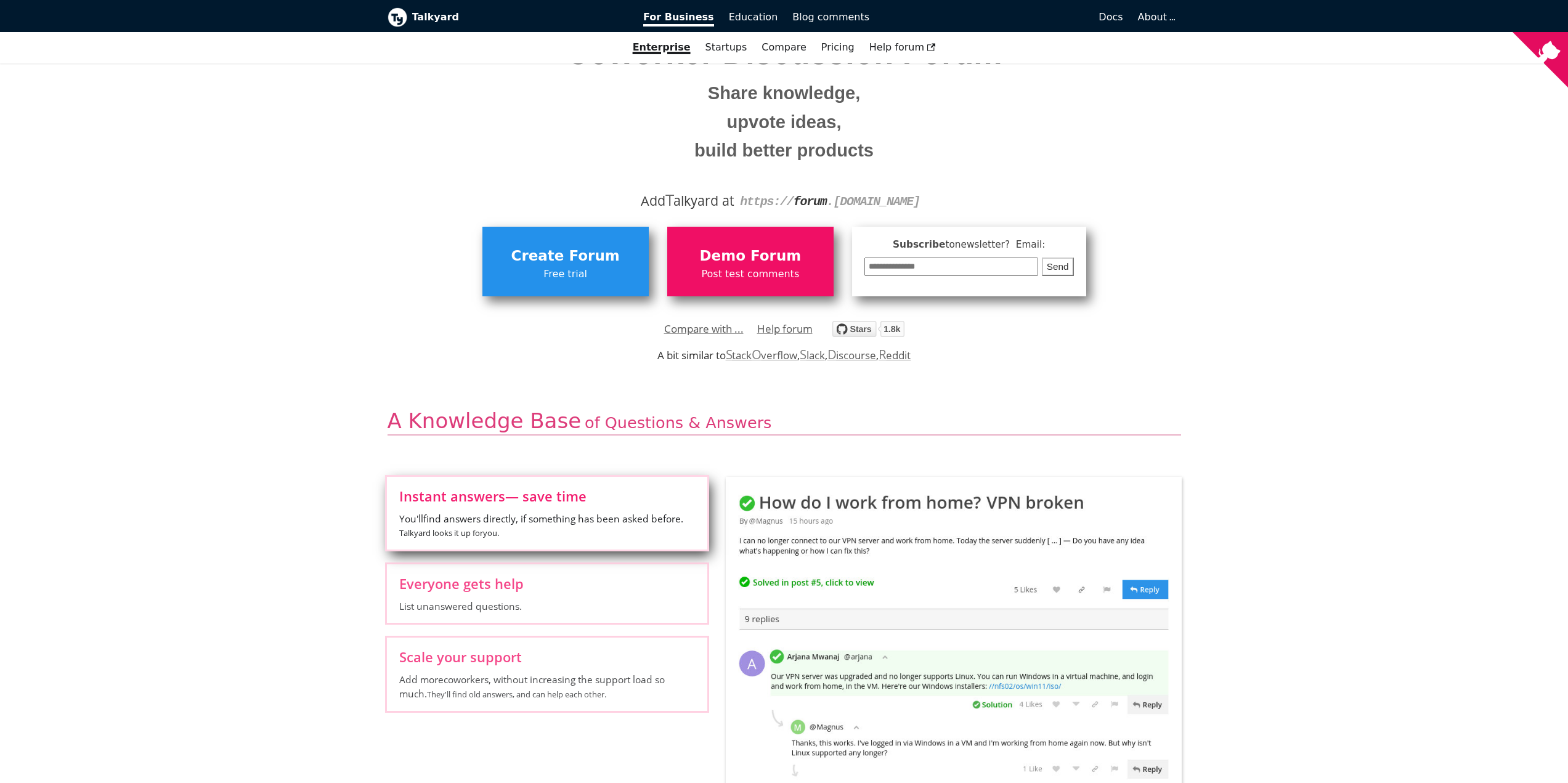
scroll to position [185, 0]
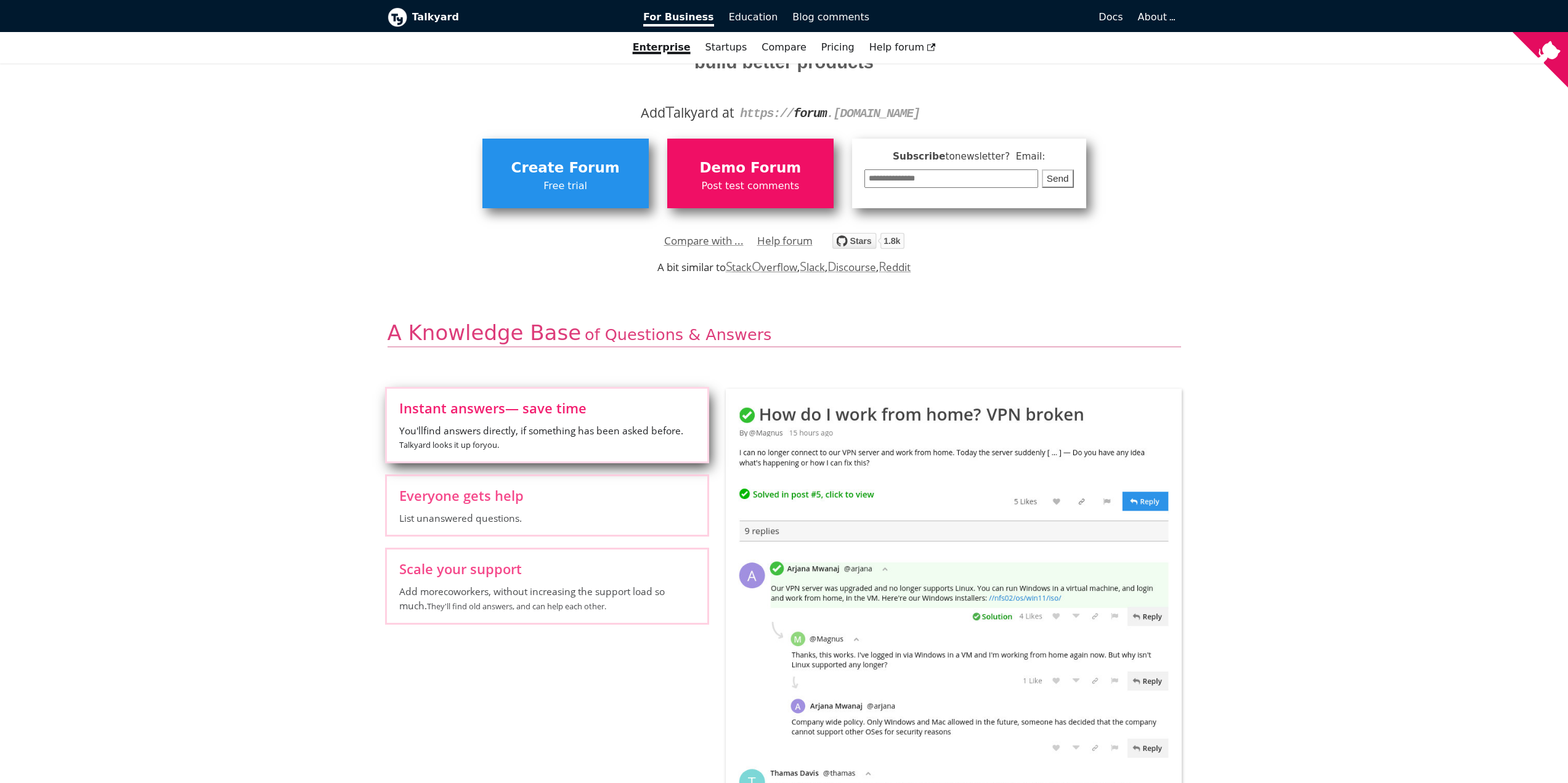
click at [757, 263] on link "S tack O verflow" at bounding box center [762, 267] width 72 height 14
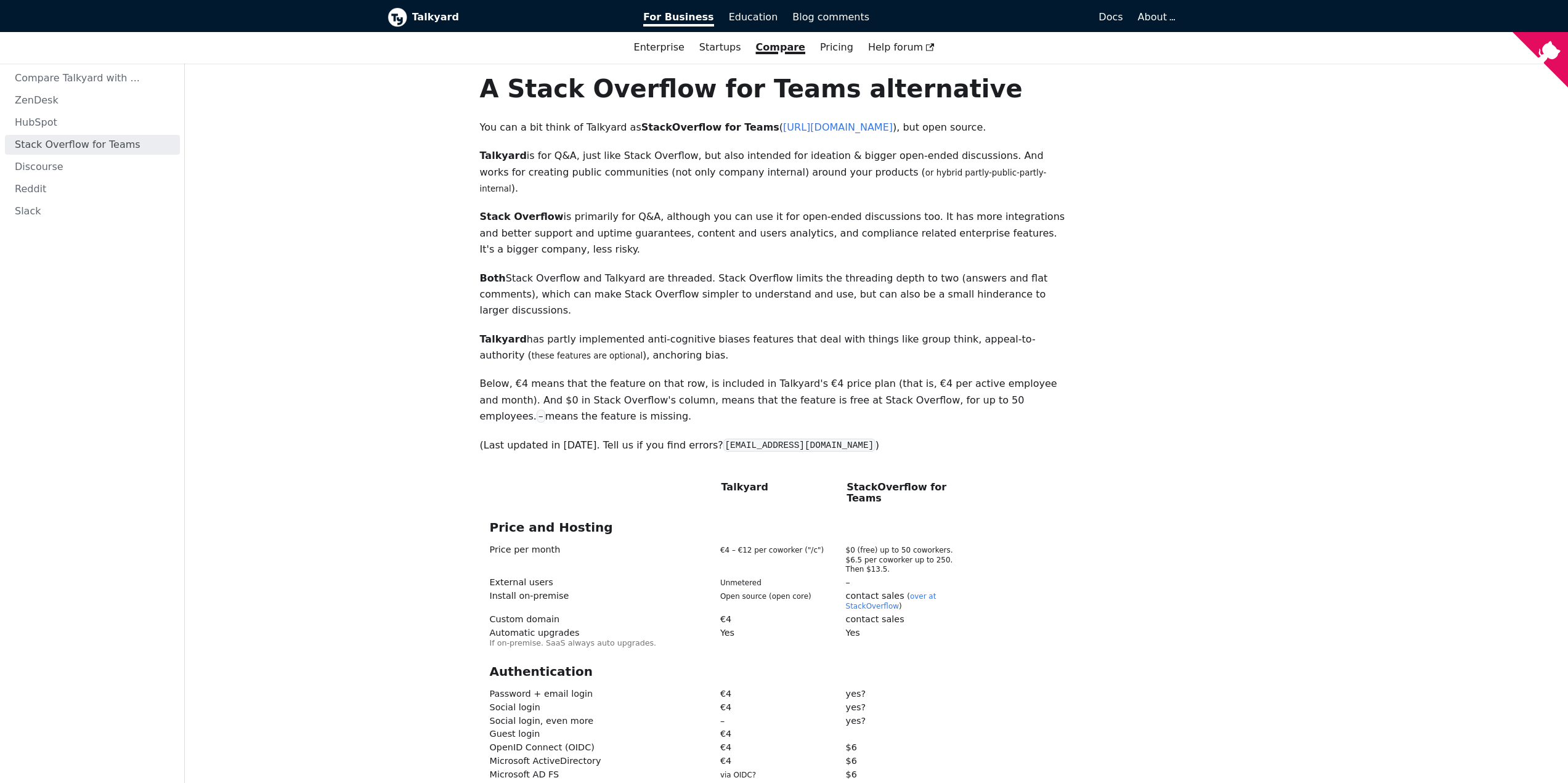
click at [438, 18] on b "Talkyard" at bounding box center [519, 17] width 214 height 16
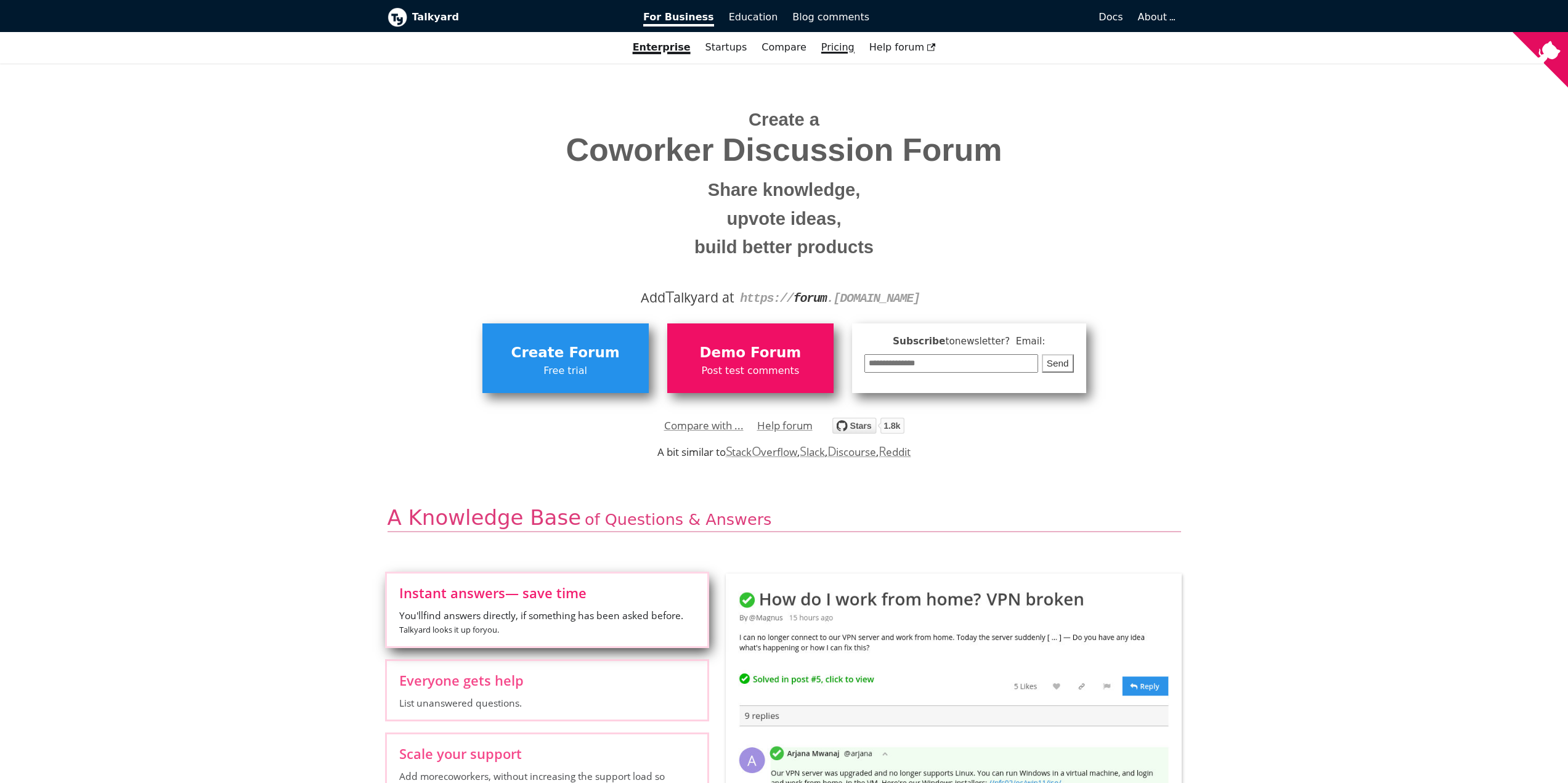
click at [833, 47] on link "Pricing" at bounding box center [837, 48] width 48 height 21
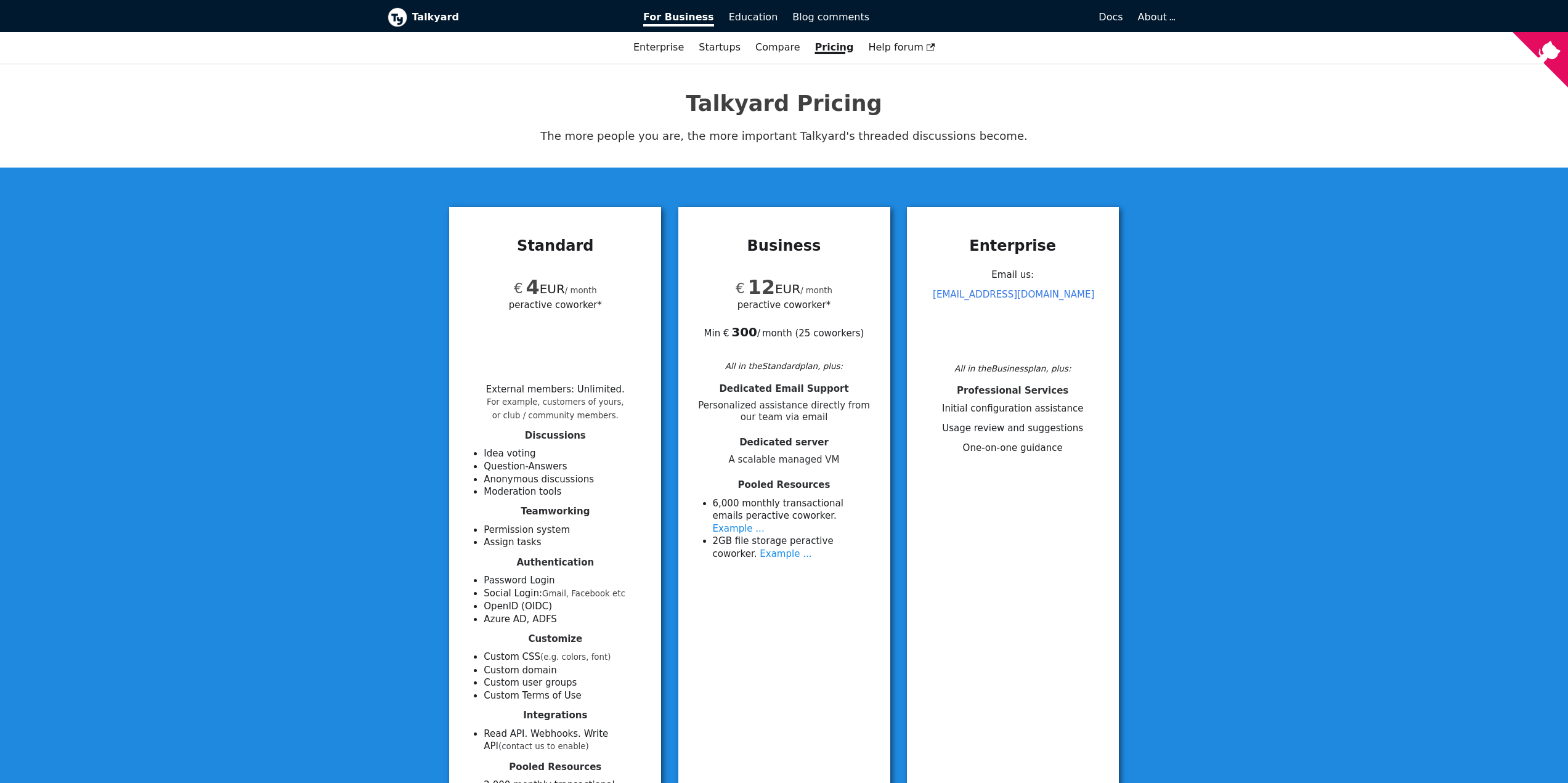
click at [446, 11] on b "Talkyard" at bounding box center [519, 17] width 214 height 16
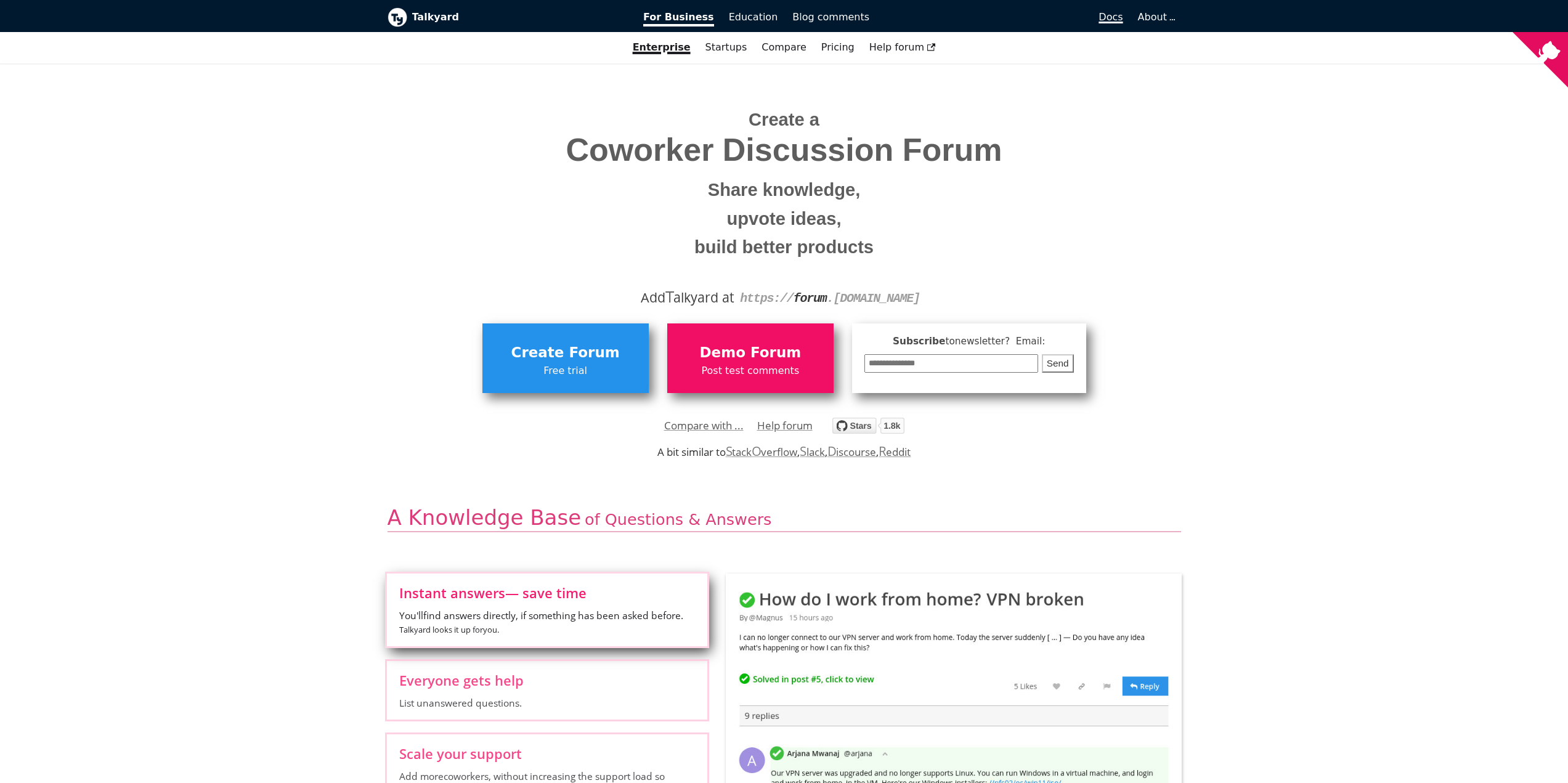
click at [1118, 18] on span "Docs" at bounding box center [1110, 17] width 24 height 12
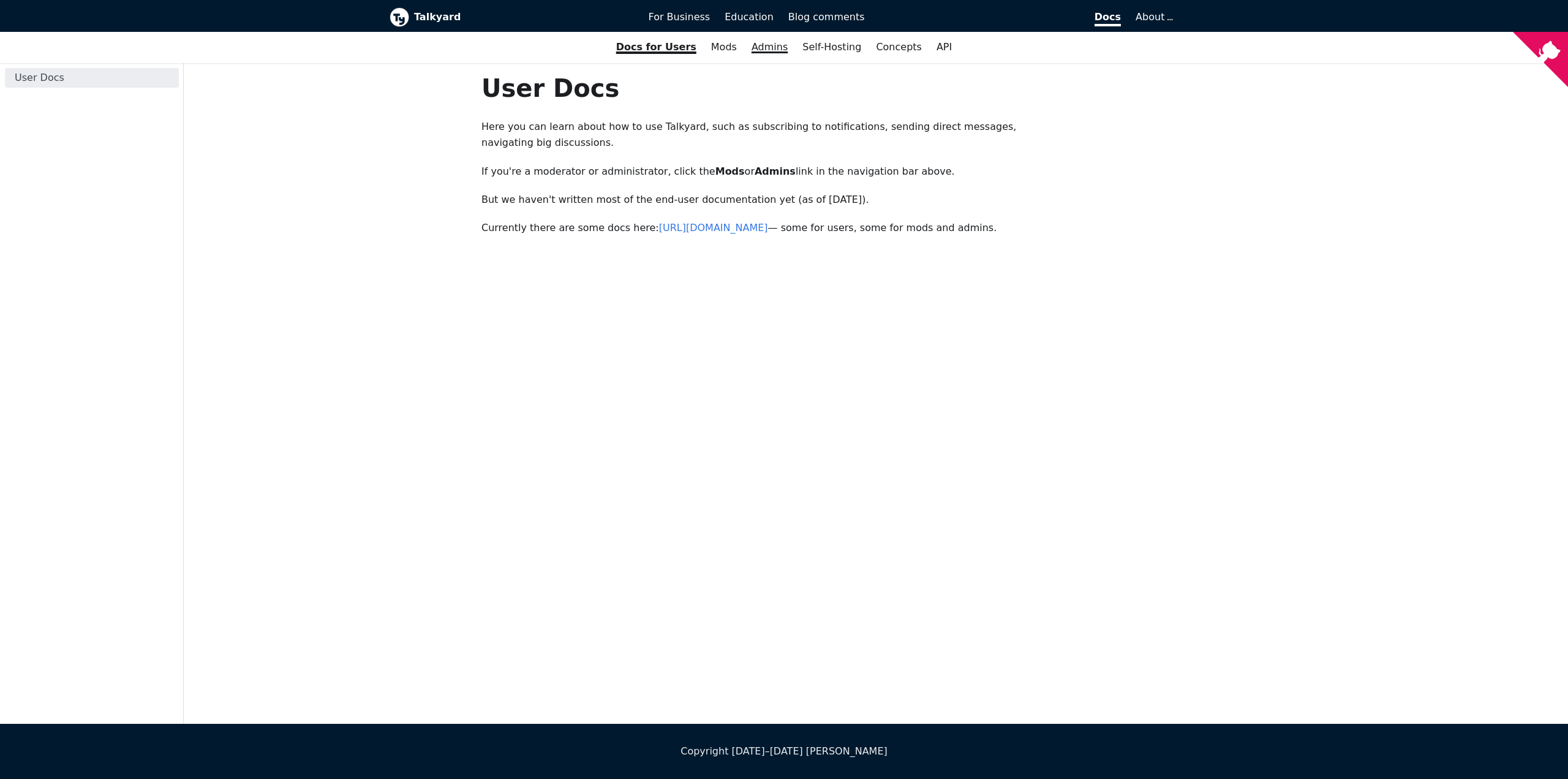
click at [775, 50] on link "Admins" at bounding box center [769, 48] width 51 height 21
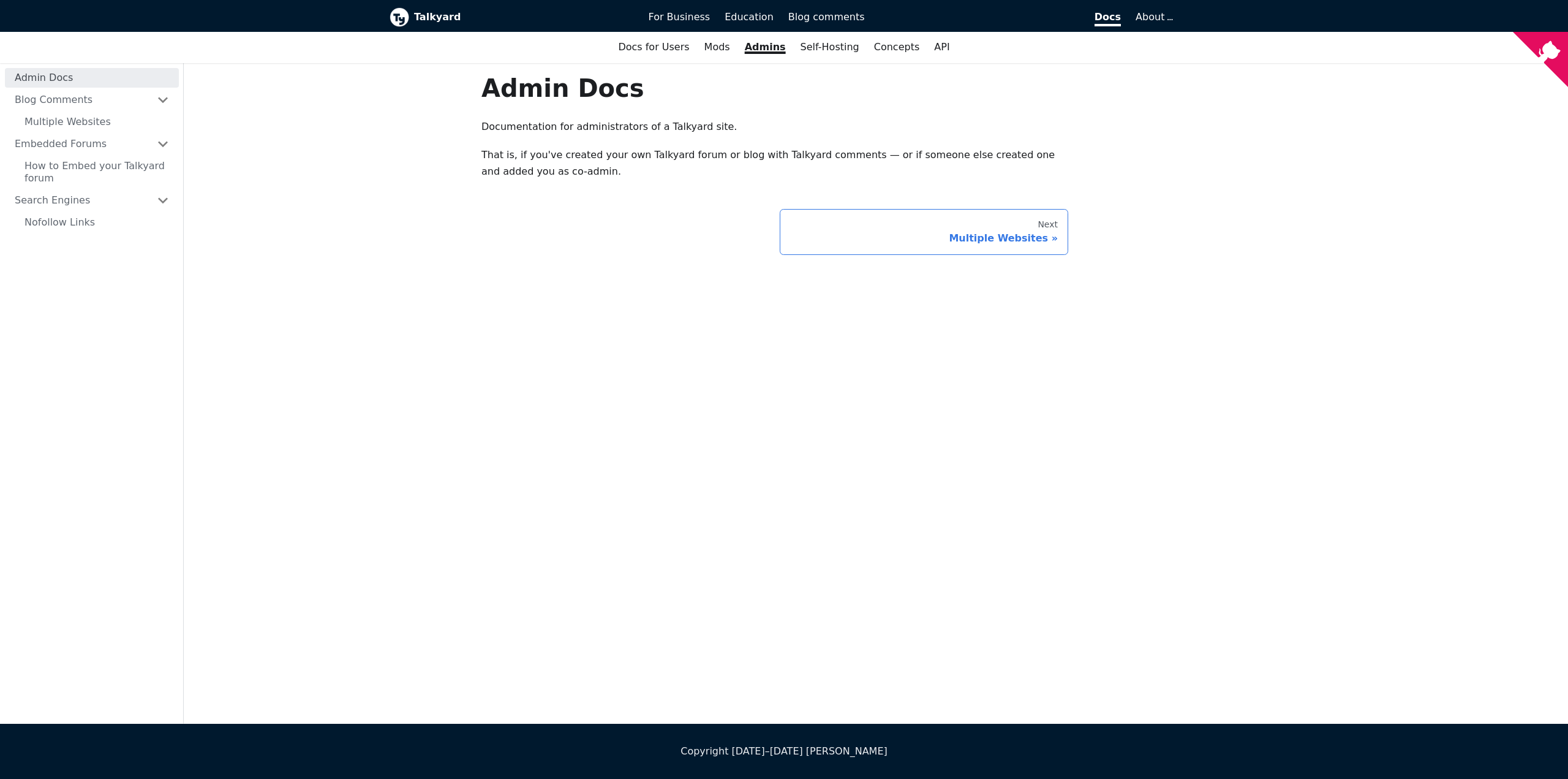
click at [1006, 240] on div "Multiple Websites" at bounding box center [923, 238] width 268 height 13
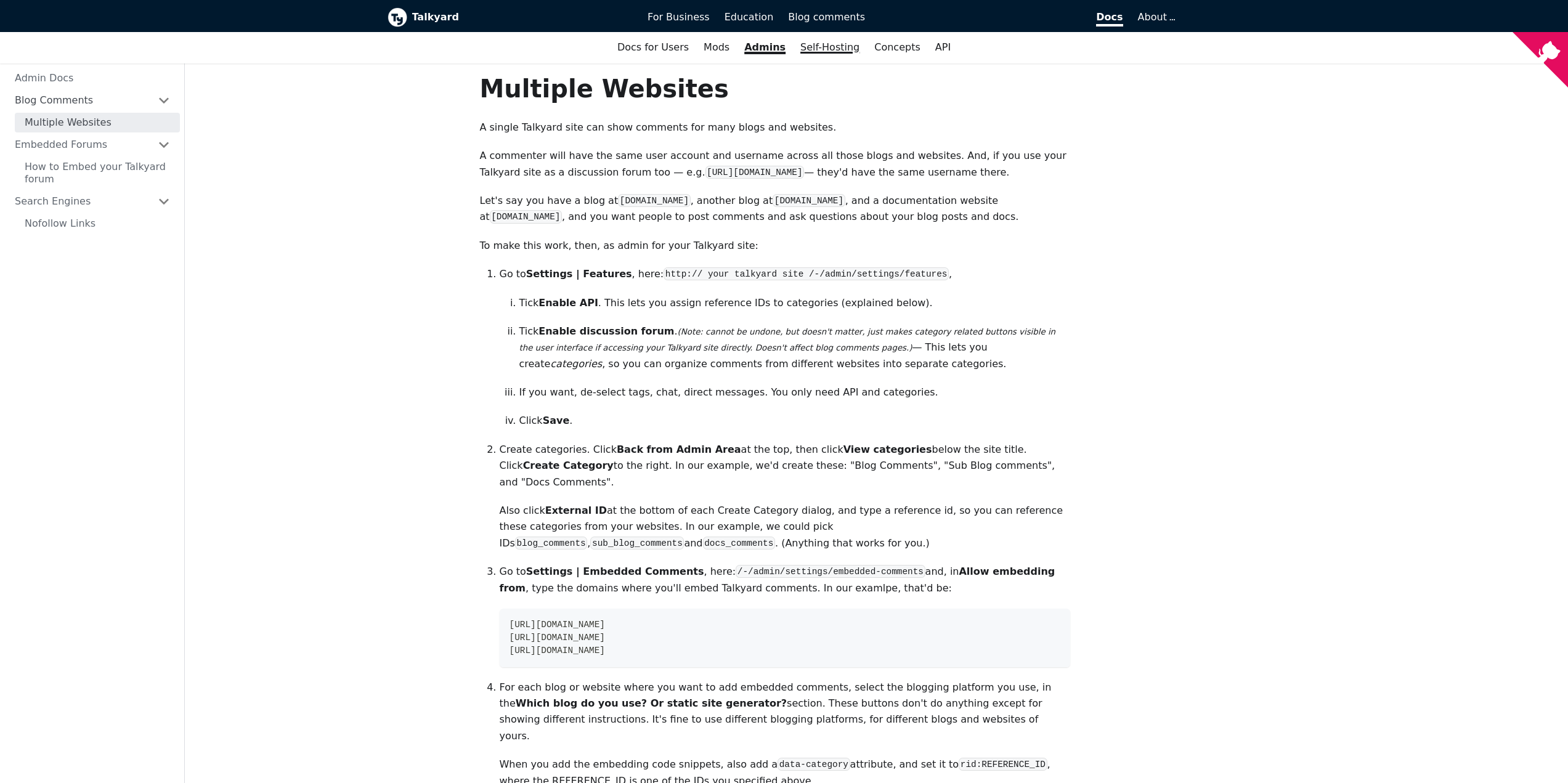
click at [832, 47] on link "Self-Hosting" at bounding box center [830, 48] width 74 height 21
